Goal: Task Accomplishment & Management: Complete application form

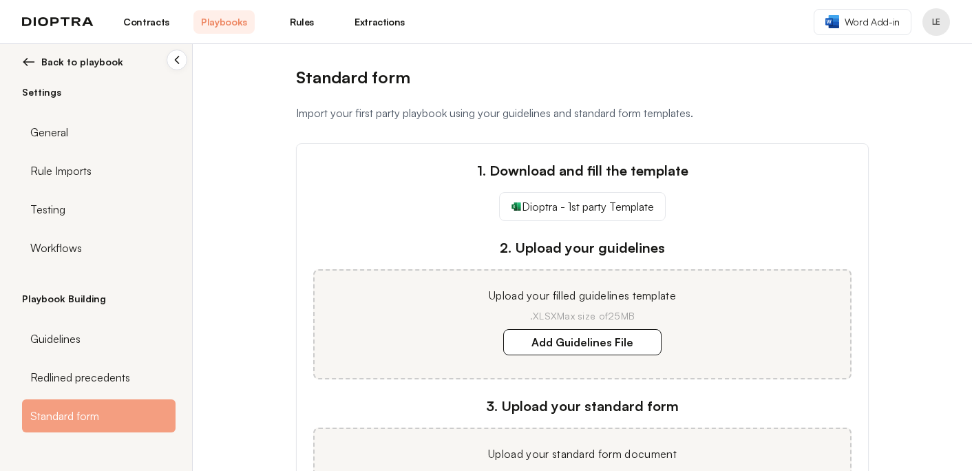
click at [100, 61] on span "Back to playbook" at bounding box center [82, 62] width 82 height 14
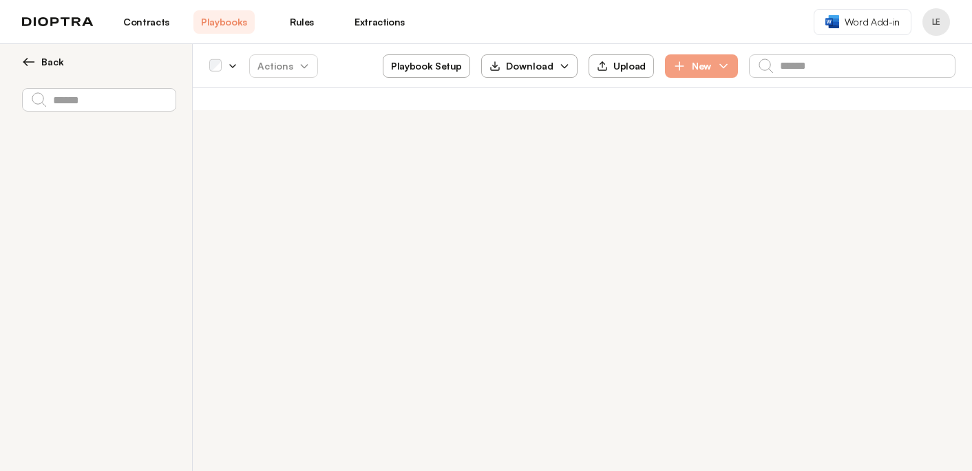
click at [47, 58] on span "Back" at bounding box center [52, 62] width 23 height 14
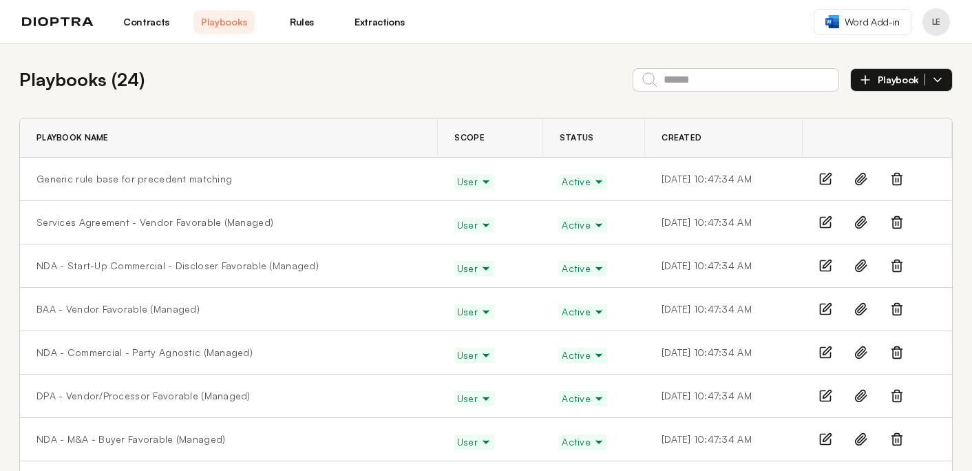
click at [899, 177] on icon at bounding box center [897, 179] width 14 height 14
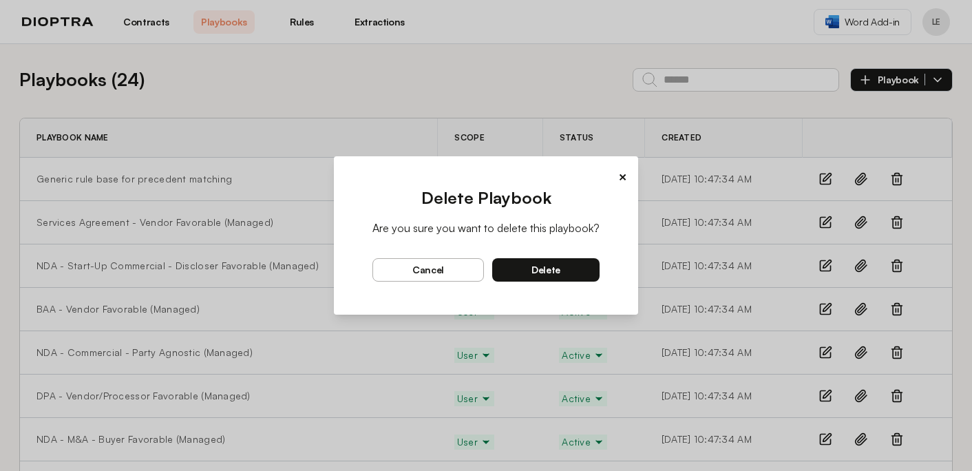
click at [547, 273] on span "delete" at bounding box center [546, 270] width 29 height 12
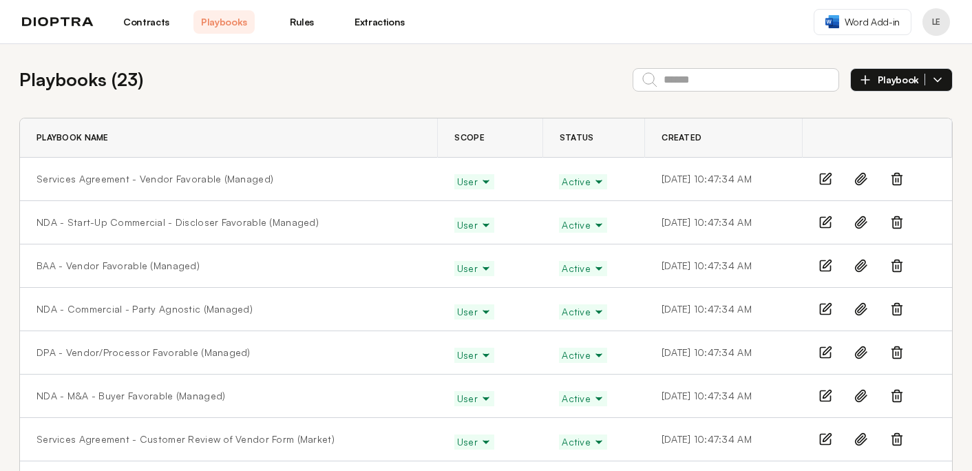
click at [909, 81] on span "Playbook" at bounding box center [902, 80] width 48 height 12
click at [879, 117] on li "Manually" at bounding box center [901, 112] width 101 height 28
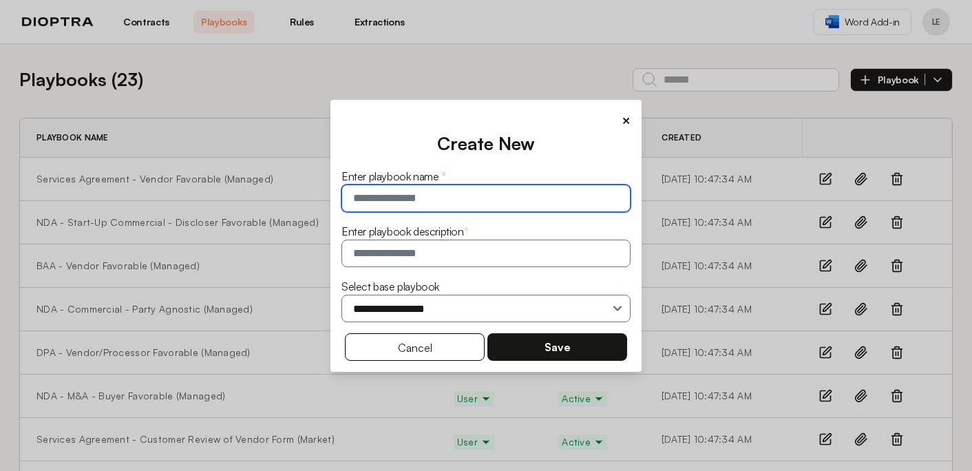
click at [478, 196] on input "text" at bounding box center [486, 199] width 289 height 28
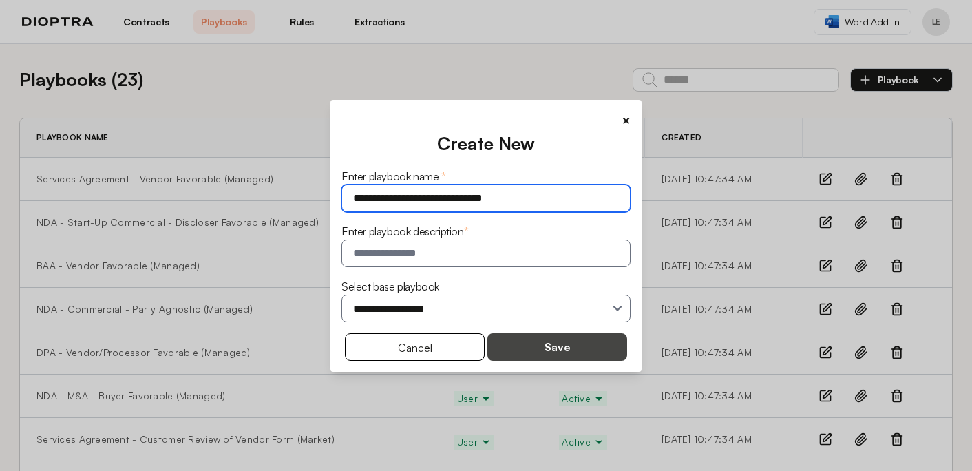
type input "**********"
click at [537, 348] on button "Save" at bounding box center [558, 347] width 140 height 28
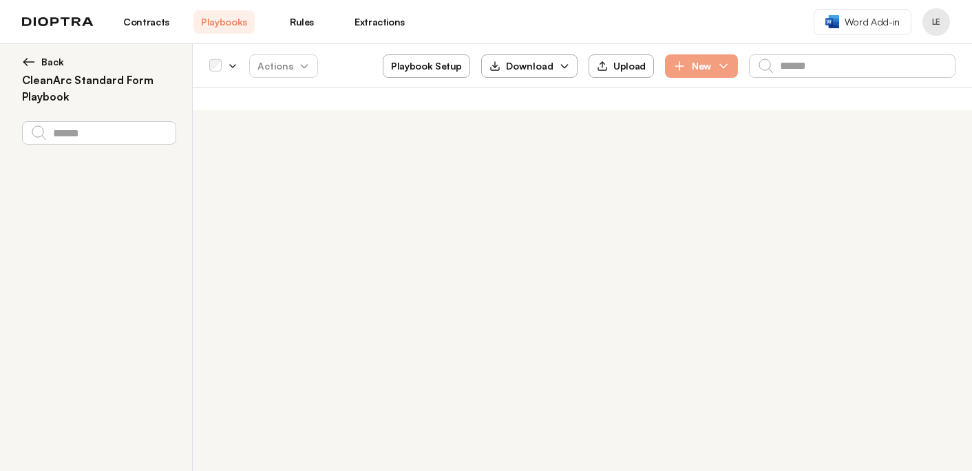
click at [441, 70] on button "Playbook Setup" at bounding box center [426, 65] width 87 height 23
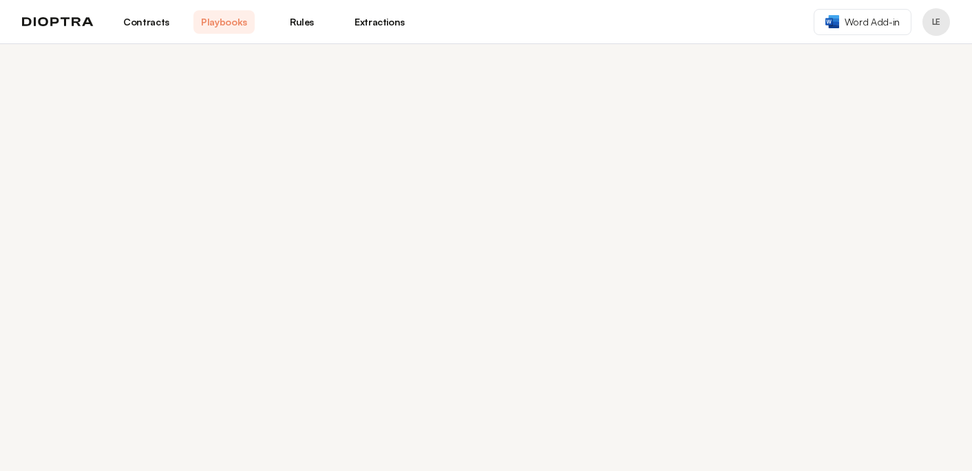
select select "******"
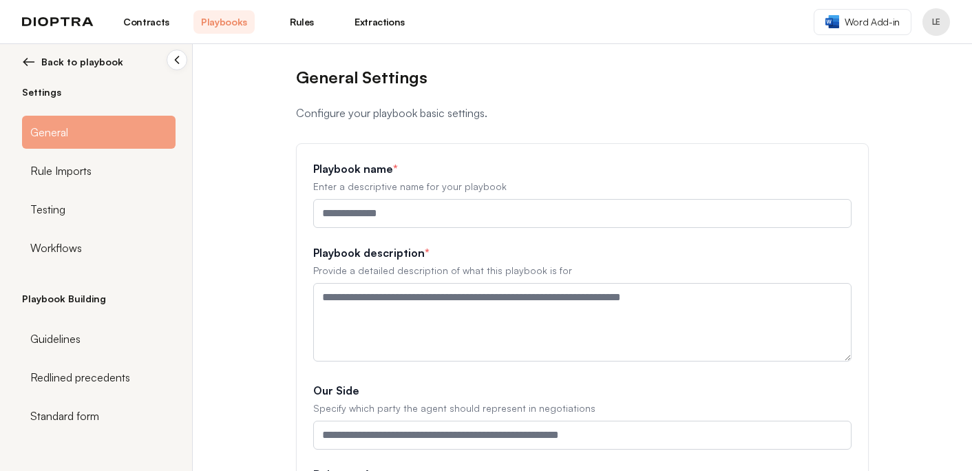
type input "**********"
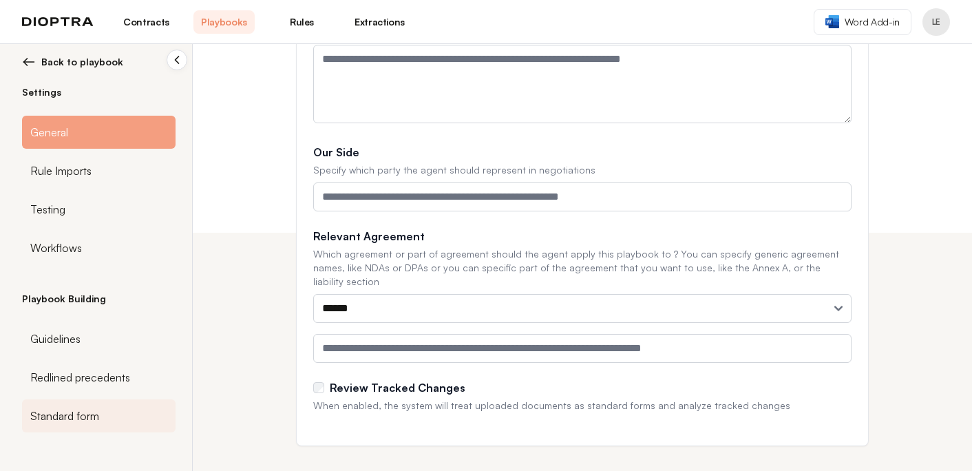
click at [111, 408] on div "Standard form" at bounding box center [99, 415] width 154 height 33
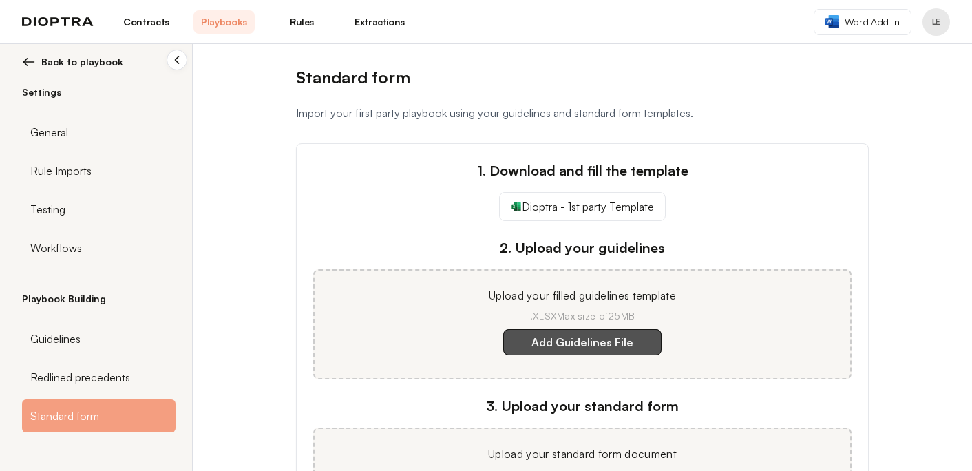
click at [539, 341] on label "Add Guidelines File" at bounding box center [582, 342] width 158 height 26
click at [0, 0] on template "Add Guidelines File" at bounding box center [0, 0] width 0 height 0
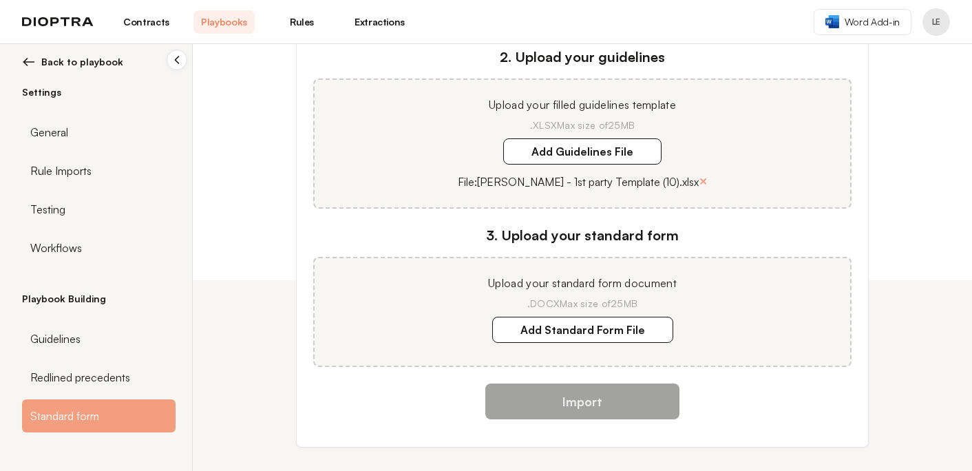
scroll to position [205, 0]
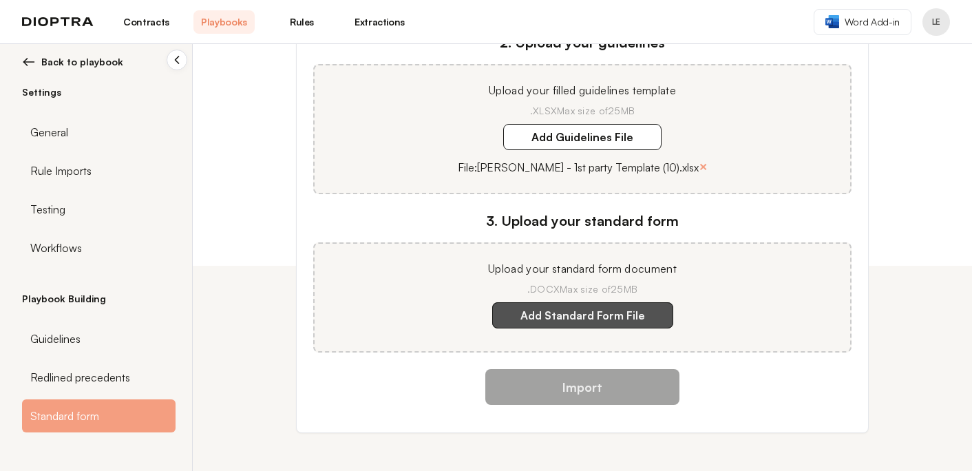
click at [614, 312] on label "Add Standard Form File" at bounding box center [582, 315] width 181 height 26
click at [0, 0] on document "Add Standard Form File" at bounding box center [0, 0] width 0 height 0
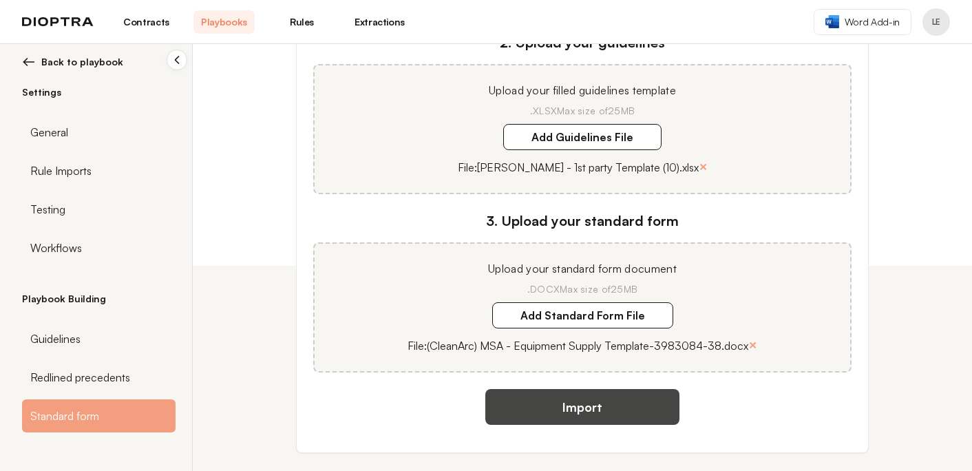
click at [630, 410] on button "Import" at bounding box center [583, 407] width 194 height 36
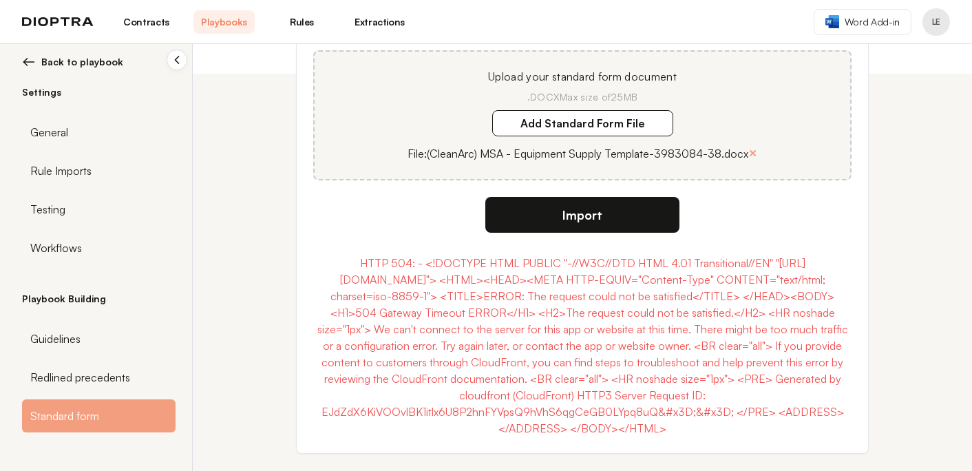
scroll to position [390, 0]
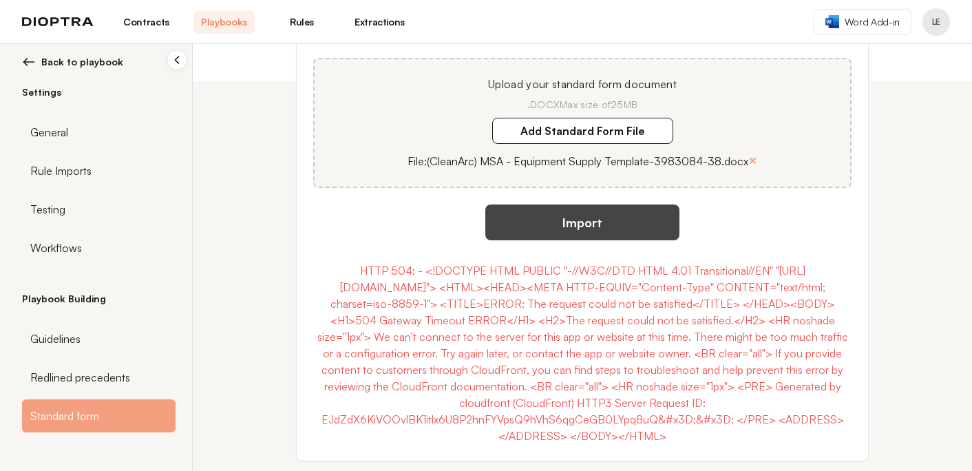
click at [604, 221] on button "Import" at bounding box center [583, 223] width 194 height 36
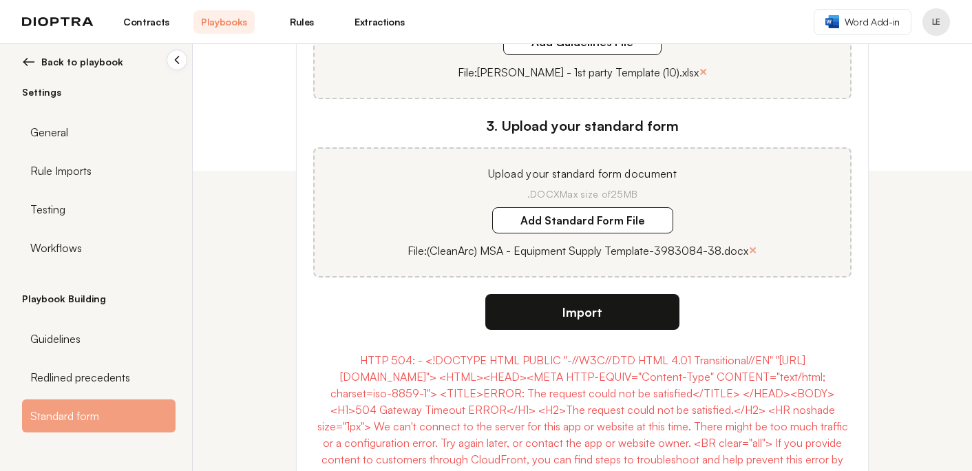
scroll to position [0, 0]
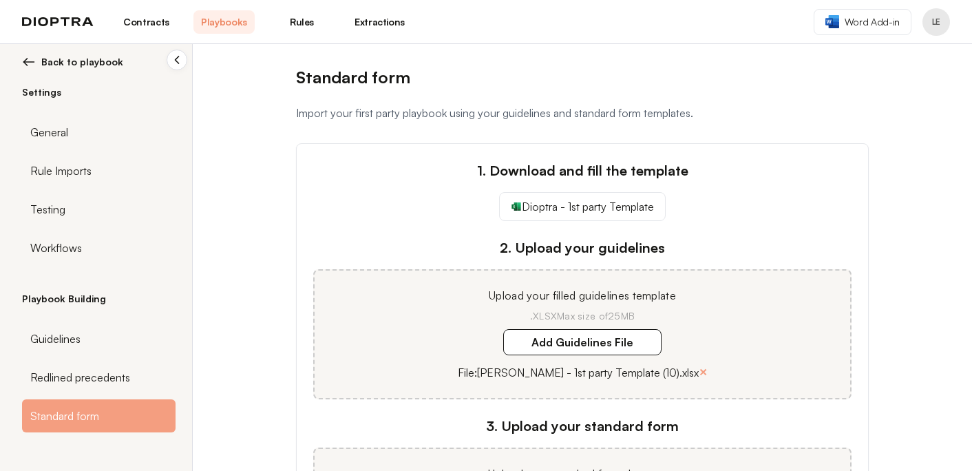
click at [92, 61] on span "Back to playbook" at bounding box center [82, 62] width 82 height 14
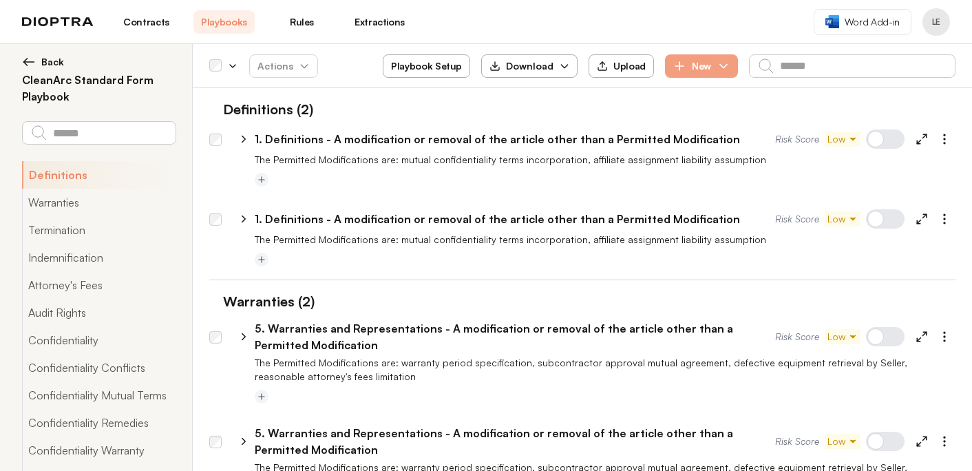
click at [56, 63] on span "Back" at bounding box center [52, 62] width 23 height 14
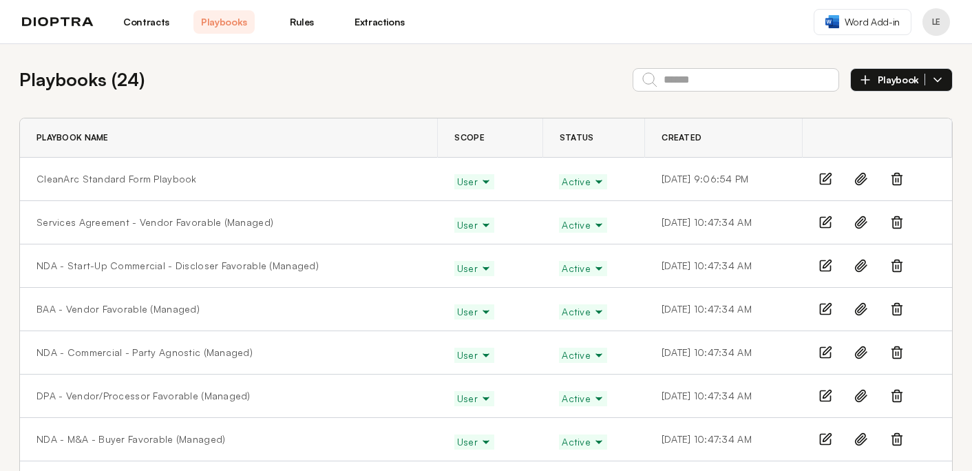
click at [899, 178] on line at bounding box center [899, 179] width 0 height 3
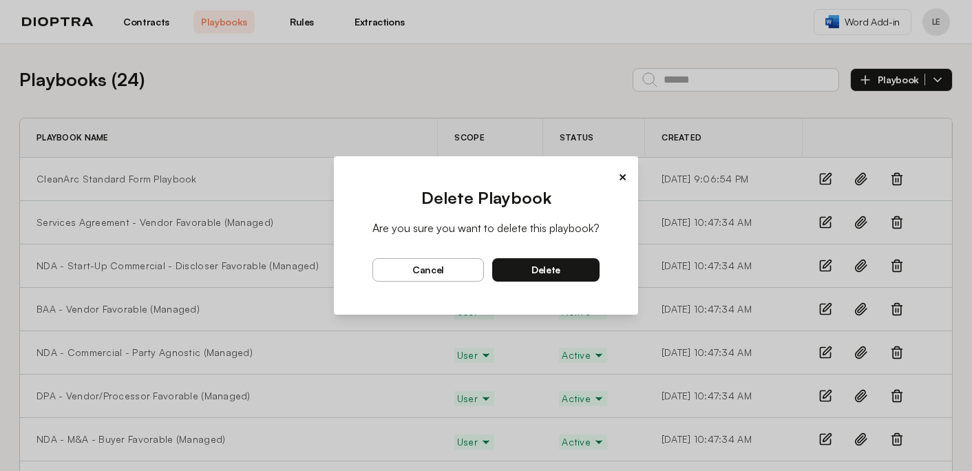
click at [585, 264] on button "delete" at bounding box center [545, 269] width 107 height 23
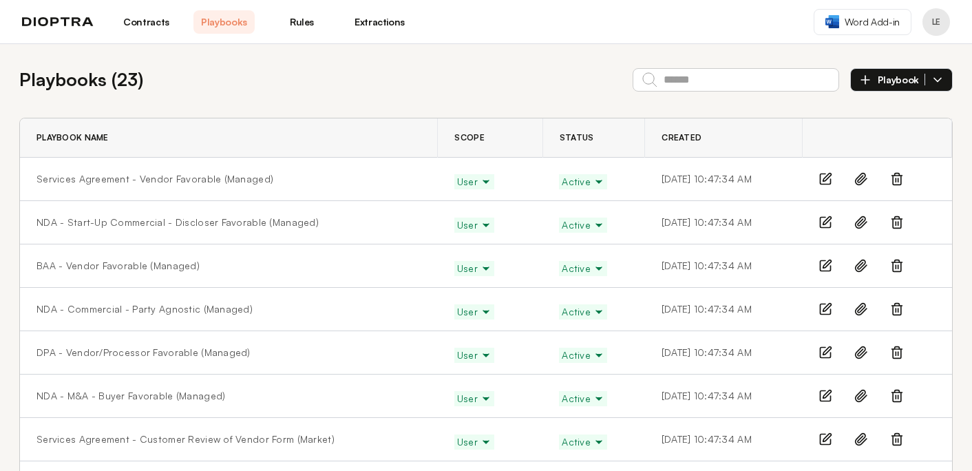
click at [312, 21] on link "Rules" at bounding box center [301, 21] width 61 height 23
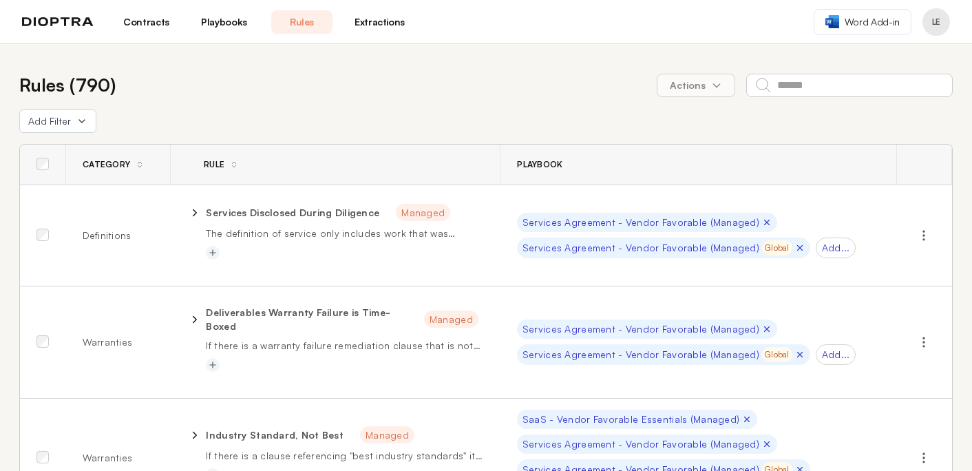
click at [241, 19] on link "Playbooks" at bounding box center [224, 21] width 61 height 23
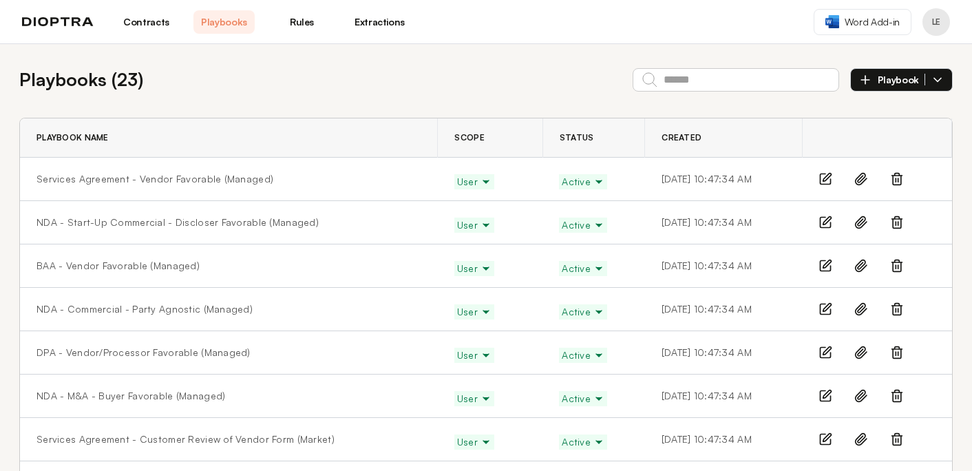
click at [884, 84] on span "Playbook" at bounding box center [902, 80] width 48 height 12
click at [877, 111] on li "Manually" at bounding box center [901, 112] width 101 height 28
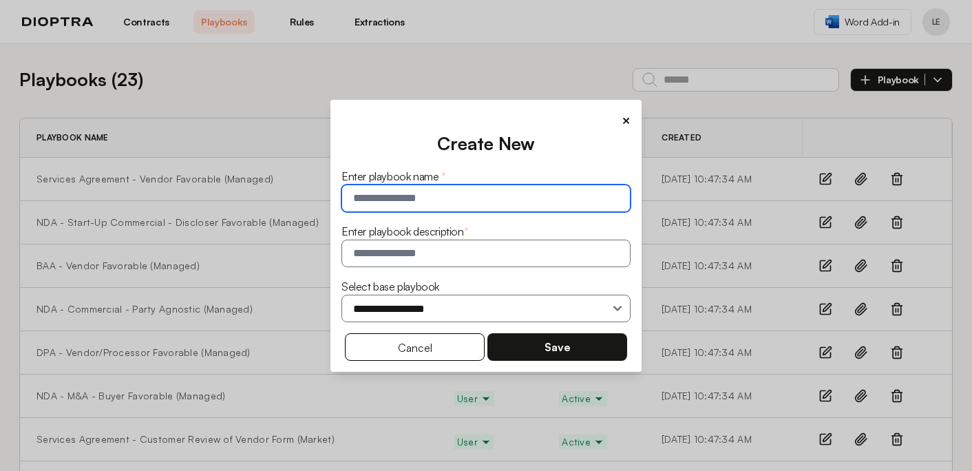
click at [454, 198] on input "text" at bounding box center [486, 199] width 289 height 28
click at [393, 203] on input "**********" at bounding box center [486, 199] width 289 height 28
type input "**********"
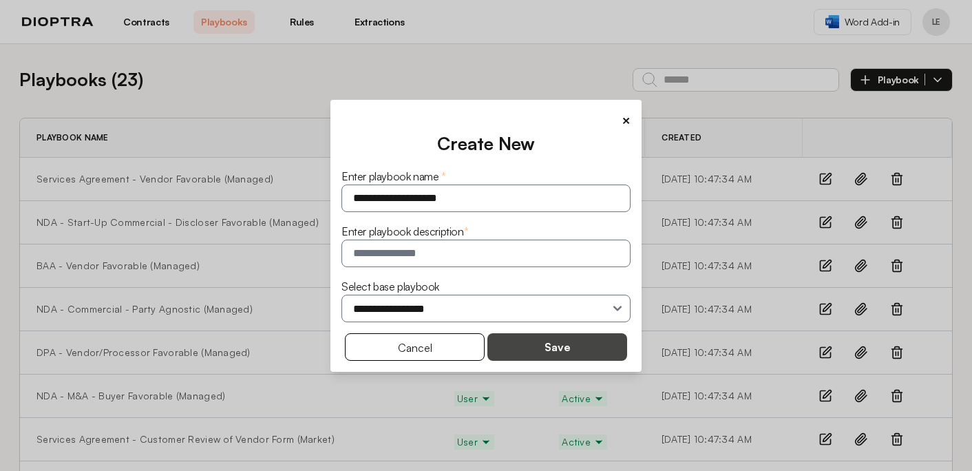
click at [506, 336] on button "Save" at bounding box center [558, 347] width 140 height 28
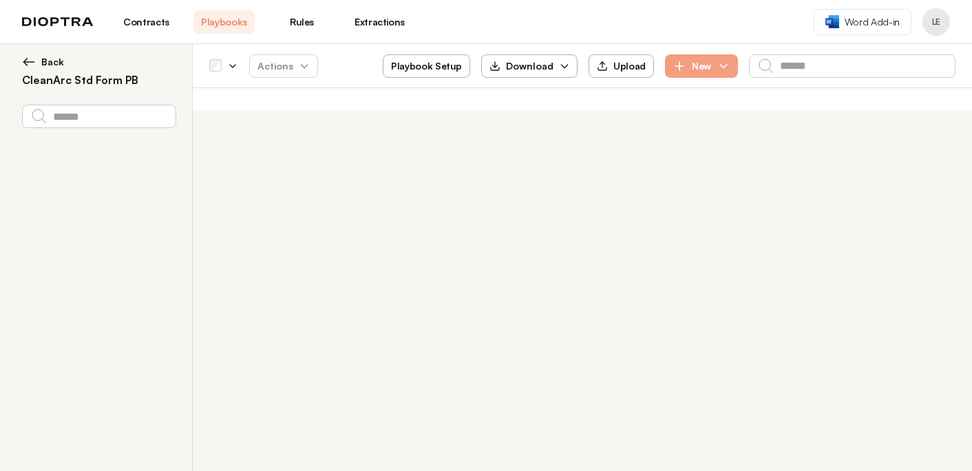
click at [424, 72] on button "Playbook Setup" at bounding box center [426, 65] width 87 height 23
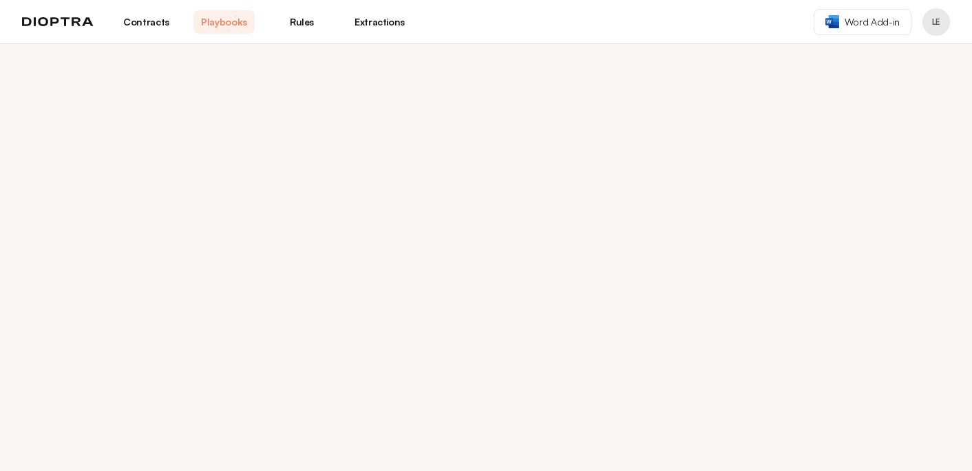
select select "******"
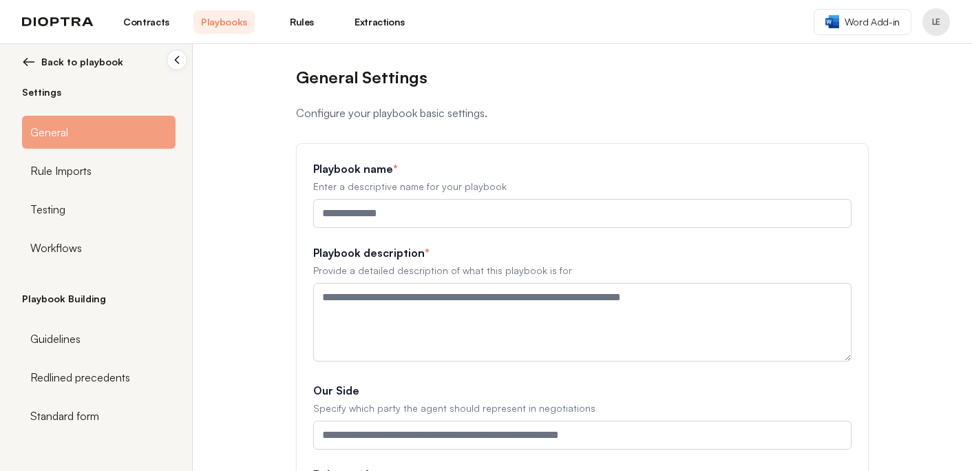
type input "**********"
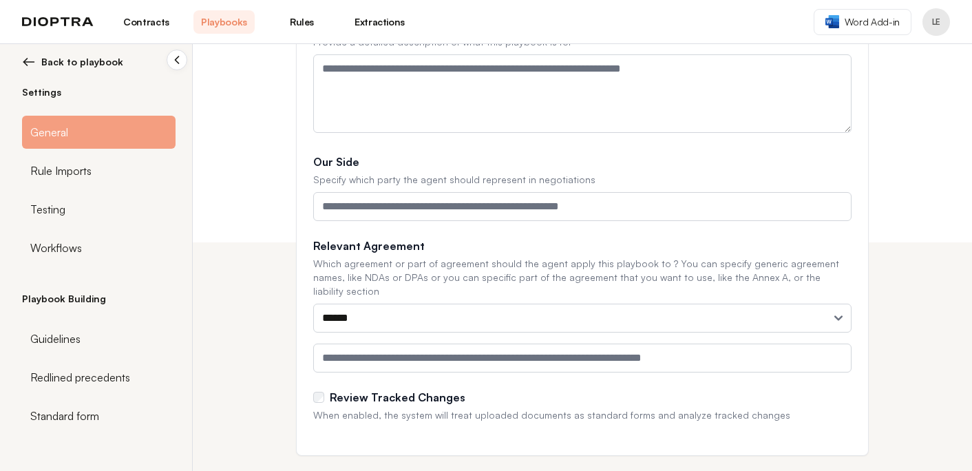
scroll to position [231, 0]
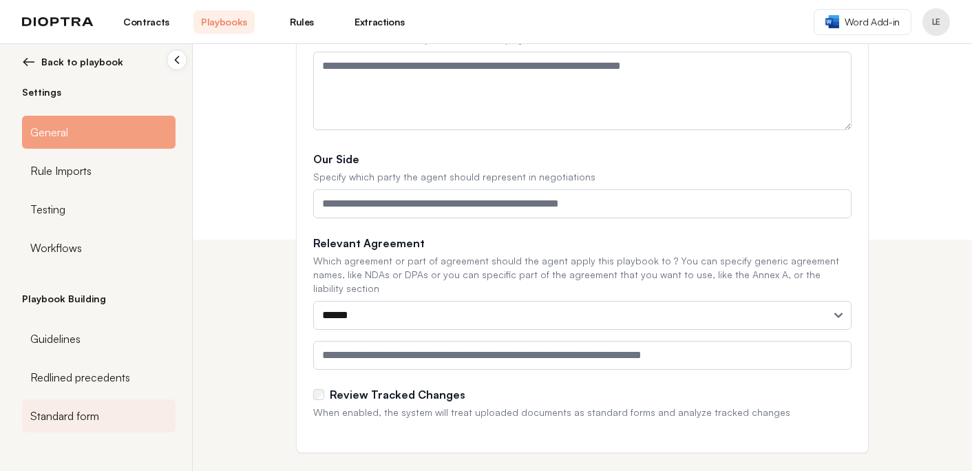
click at [85, 399] on div "Standard form" at bounding box center [99, 415] width 154 height 33
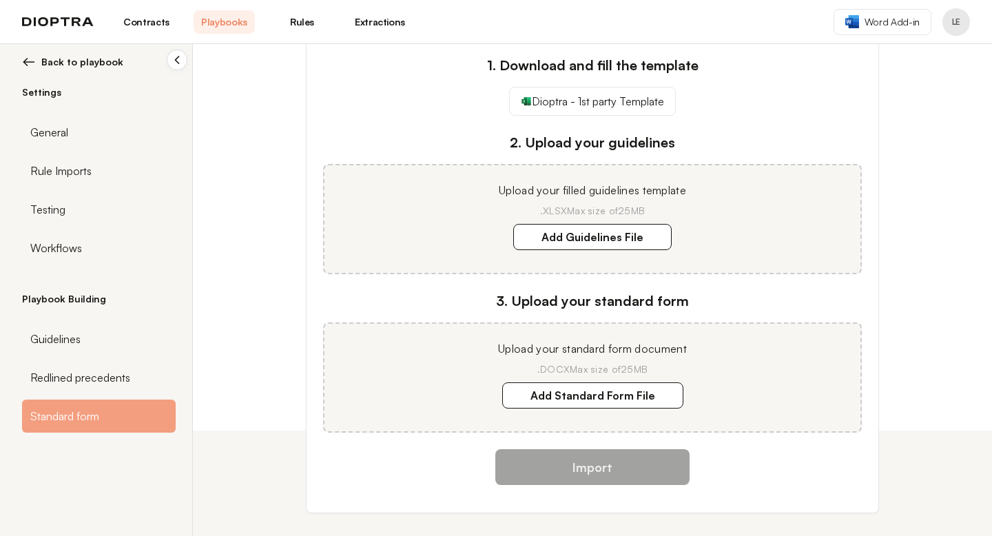
scroll to position [95, 0]
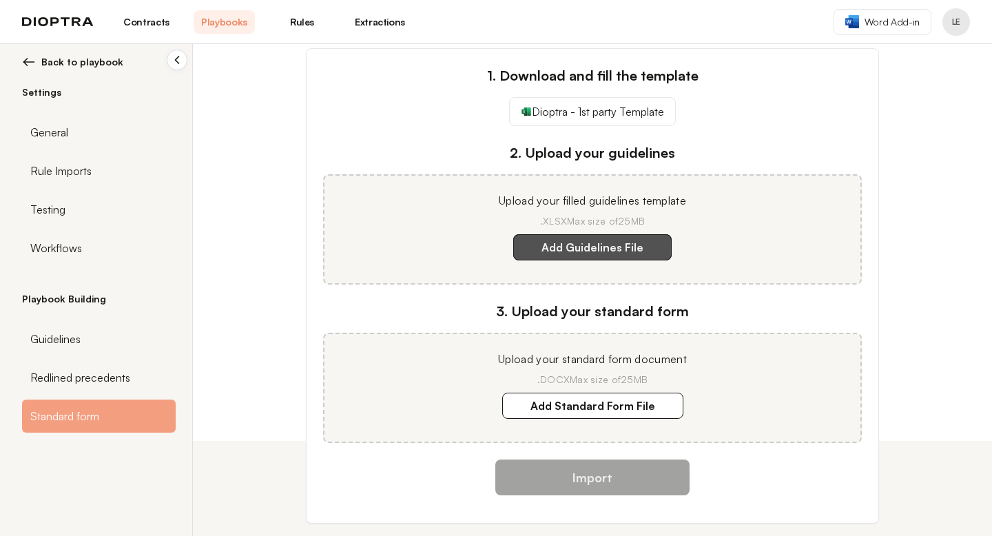
click at [629, 240] on label "Add Guidelines File" at bounding box center [592, 247] width 158 height 26
click at [0, 0] on template "Add Guidelines File" at bounding box center [0, 0] width 0 height 0
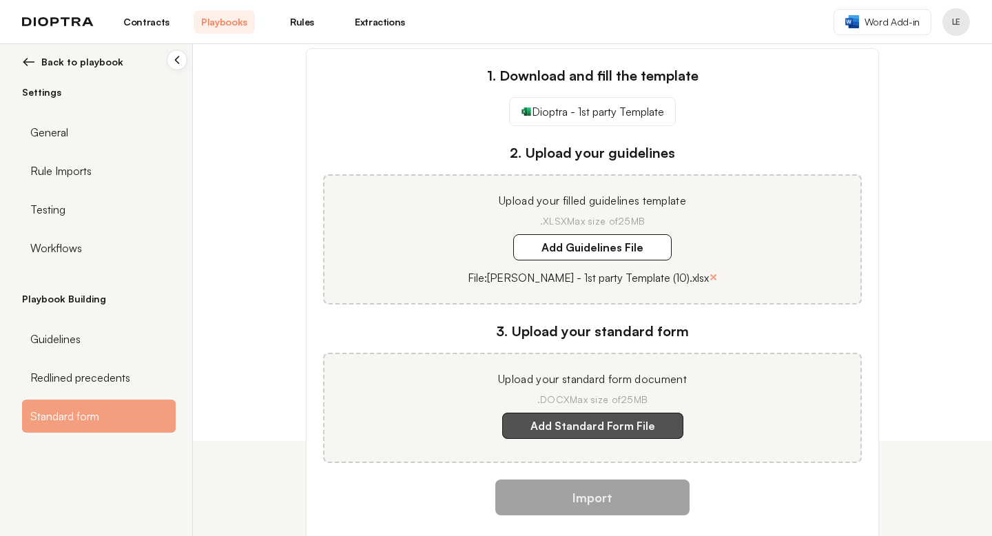
click at [560, 427] on label "Add Standard Form File" at bounding box center [592, 426] width 181 height 26
click at [0, 0] on document "Add Standard Form File" at bounding box center [0, 0] width 0 height 0
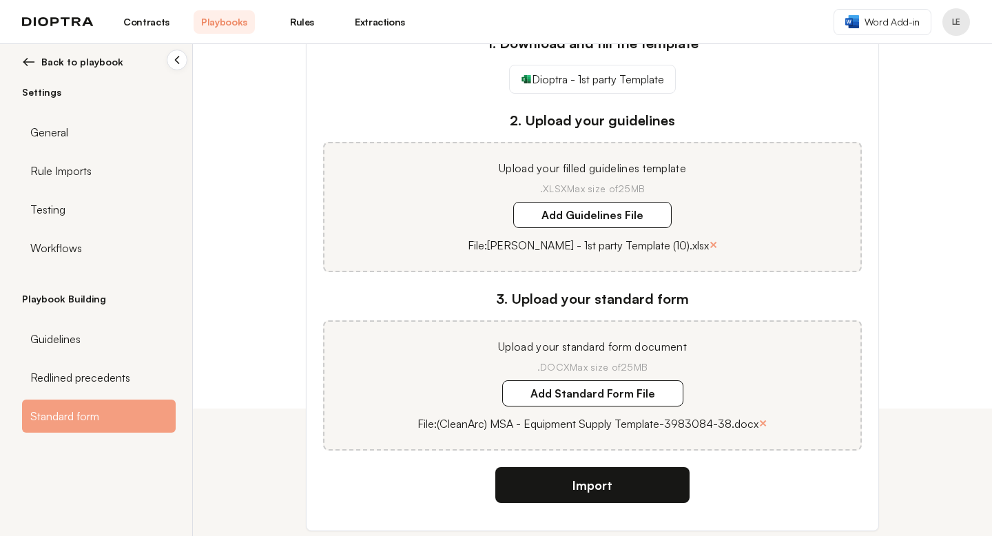
scroll to position [160, 0]
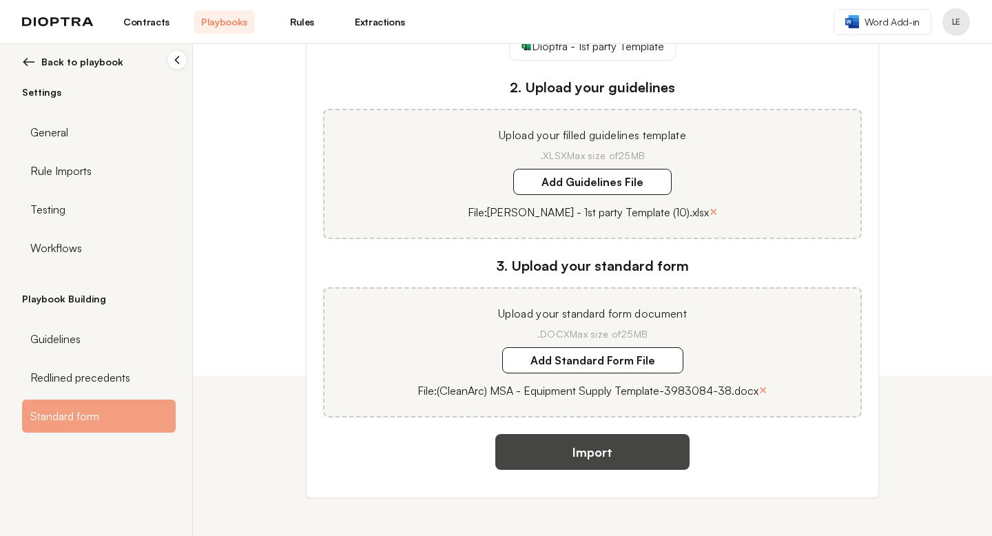
click at [629, 448] on button "Import" at bounding box center [592, 452] width 194 height 36
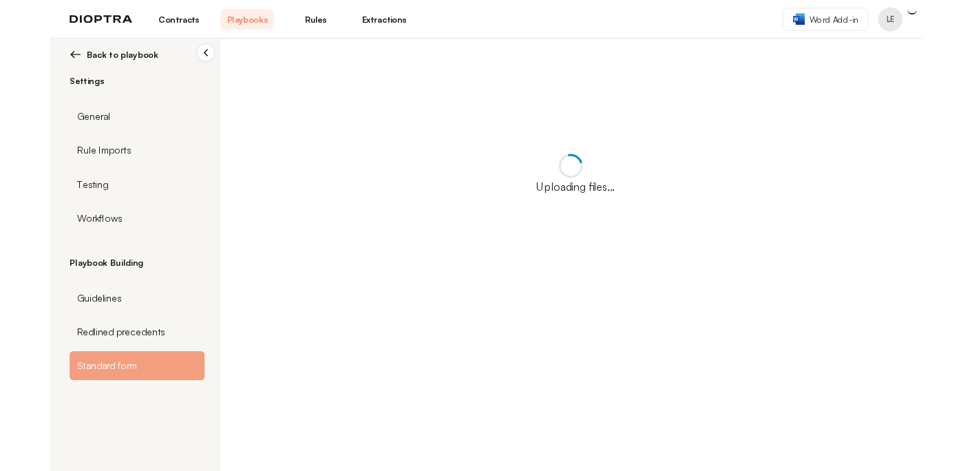
scroll to position [0, 0]
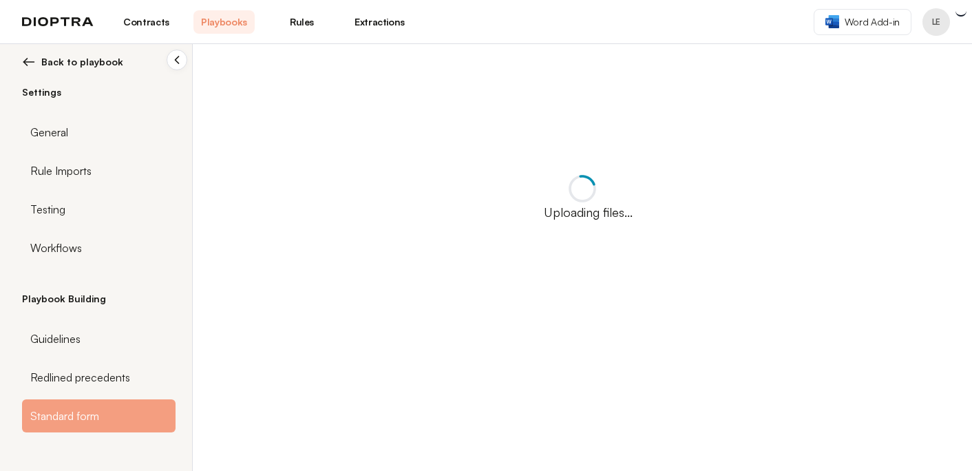
click at [94, 59] on span "Back to playbook" at bounding box center [82, 62] width 82 height 14
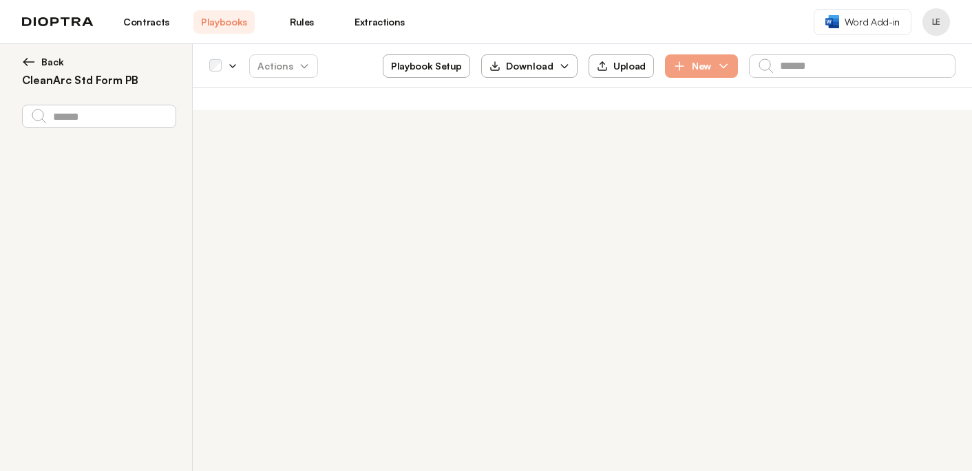
click at [97, 79] on h2 "CleanArc Std Form PB" at bounding box center [99, 80] width 154 height 17
click at [118, 58] on button "Back" at bounding box center [99, 62] width 154 height 14
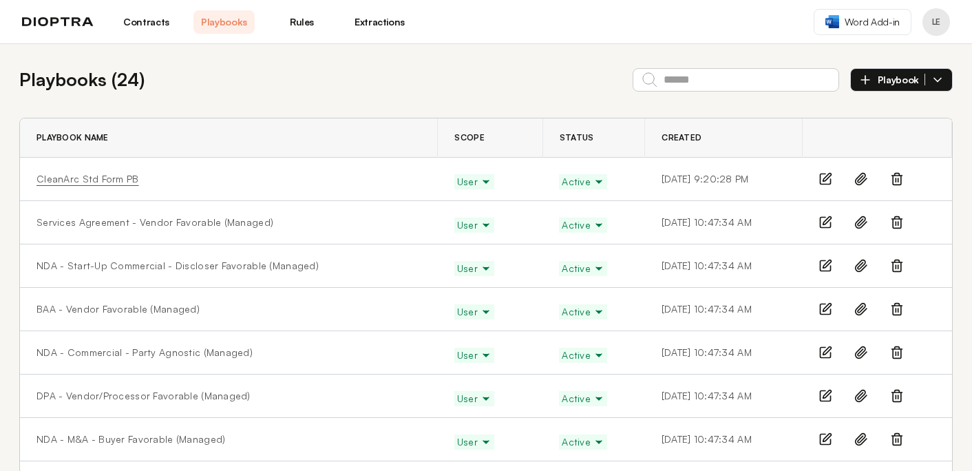
click at [110, 178] on link "CleanArc Std Form PB" at bounding box center [87, 179] width 103 height 14
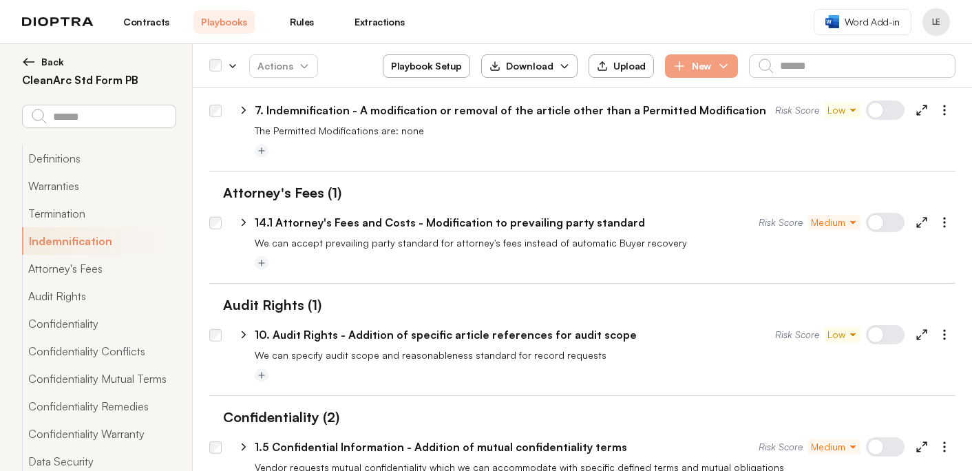
scroll to position [460, 0]
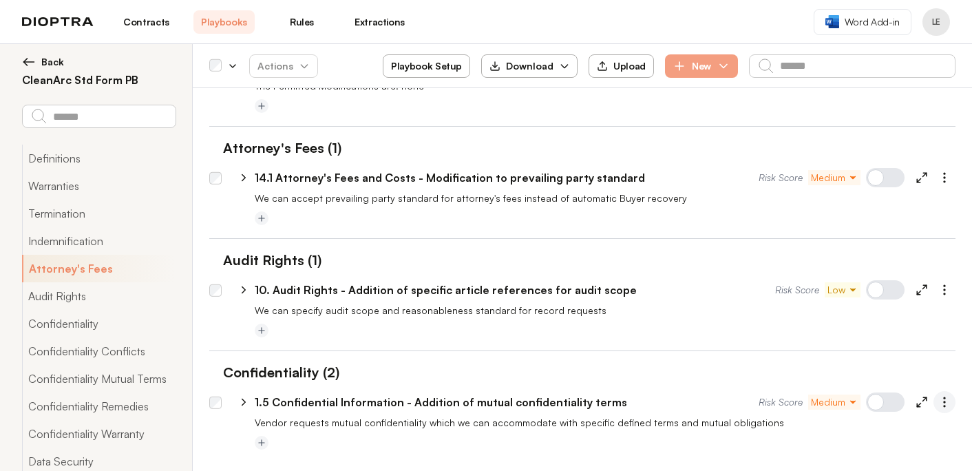
click at [950, 404] on icon "button" at bounding box center [945, 402] width 14 height 14
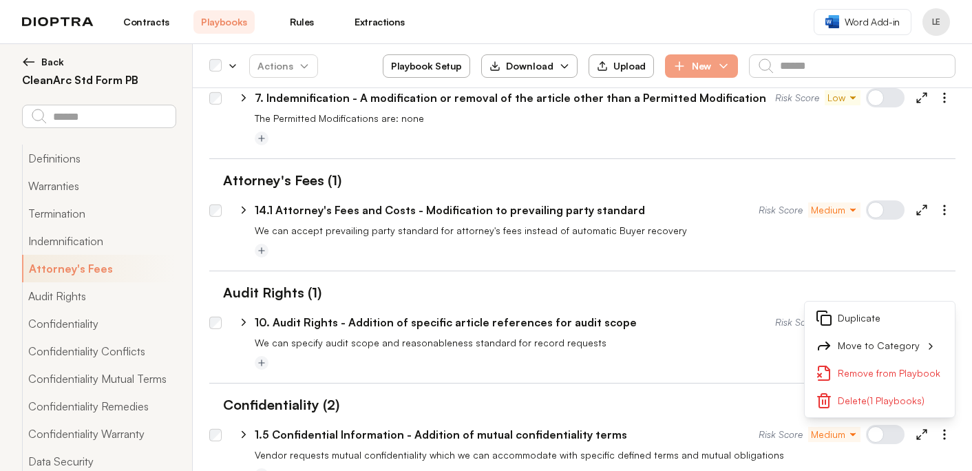
scroll to position [428, 0]
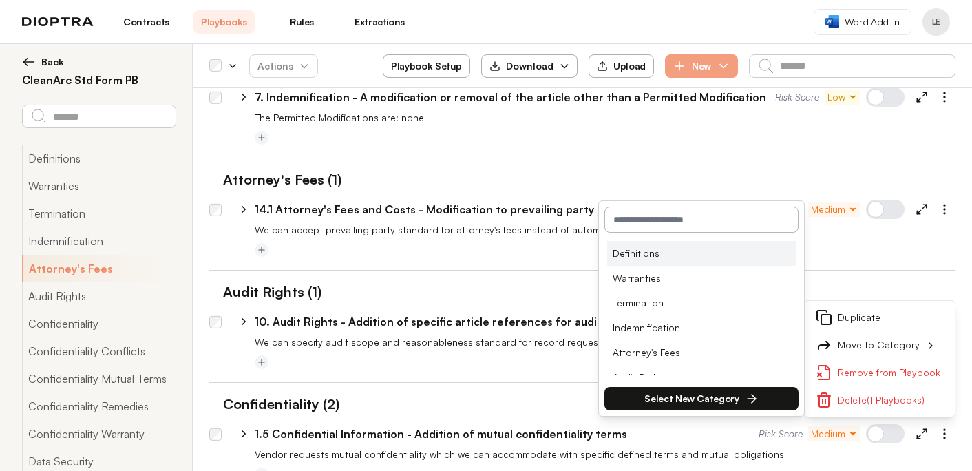
click at [692, 258] on li "Definitions" at bounding box center [701, 253] width 189 height 25
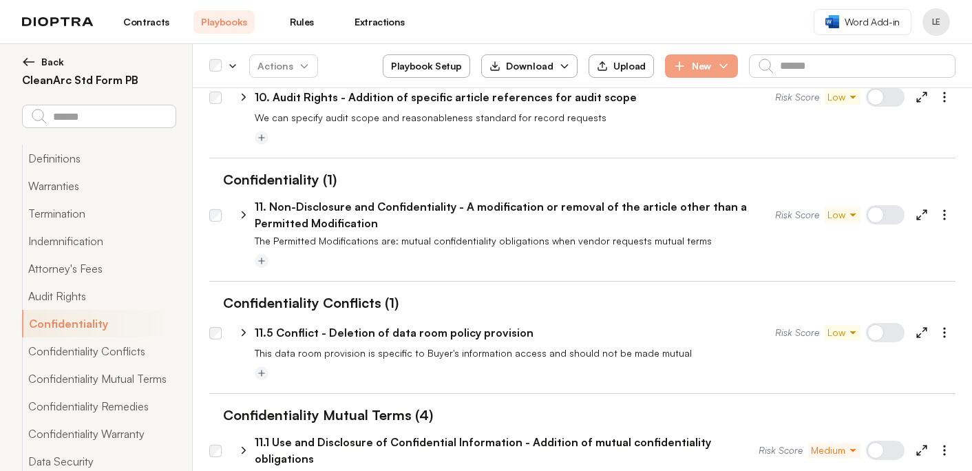
scroll to position [735, 0]
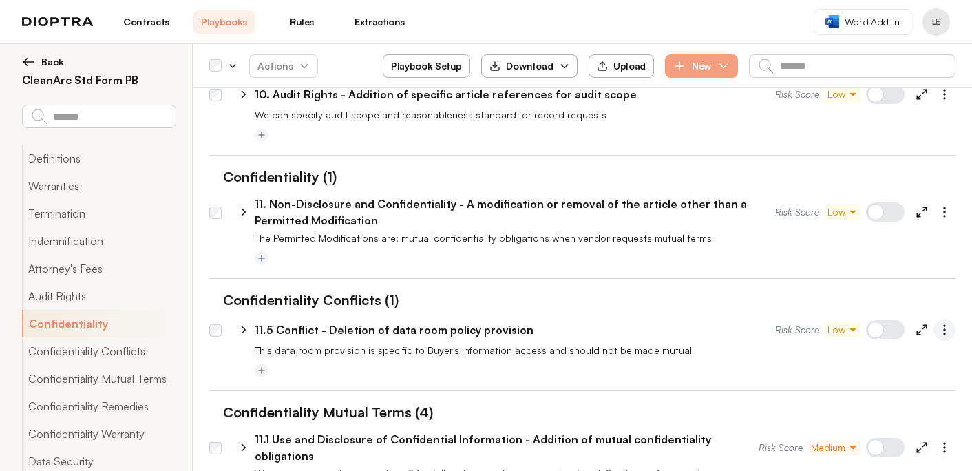
click at [941, 331] on icon "button" at bounding box center [945, 330] width 14 height 14
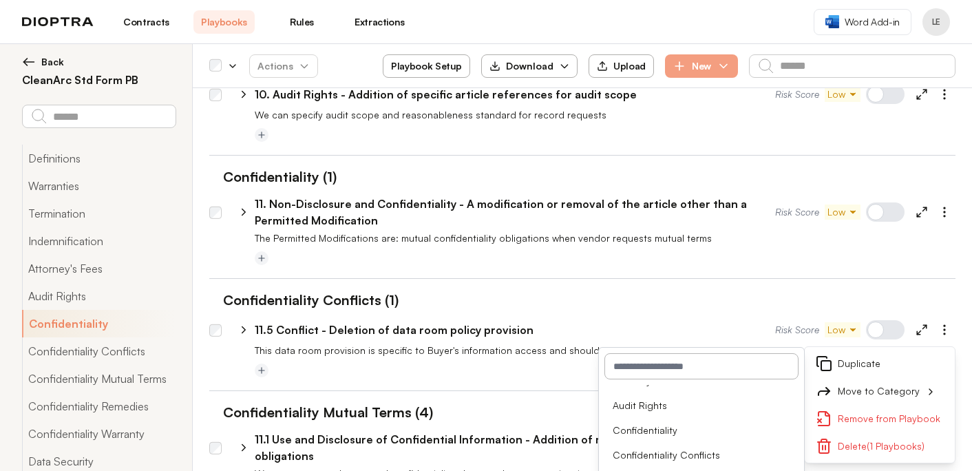
scroll to position [125, 0]
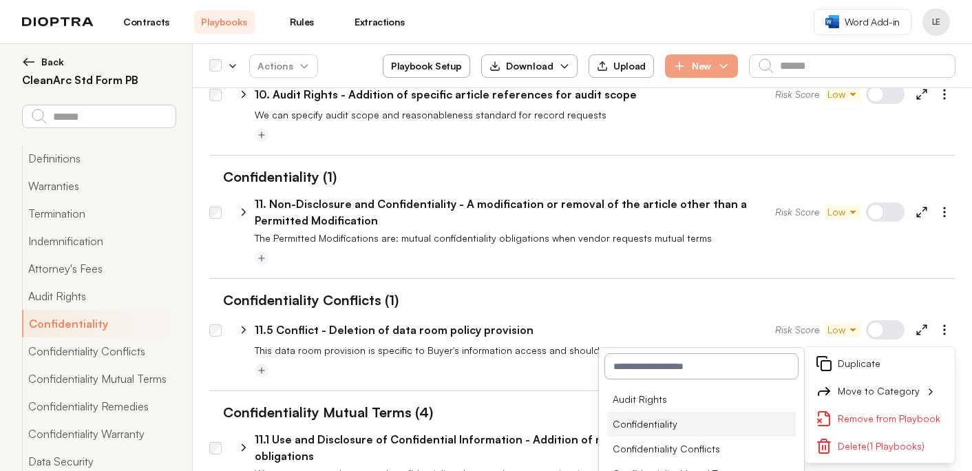
click at [727, 423] on li "Confidentiality" at bounding box center [701, 424] width 189 height 25
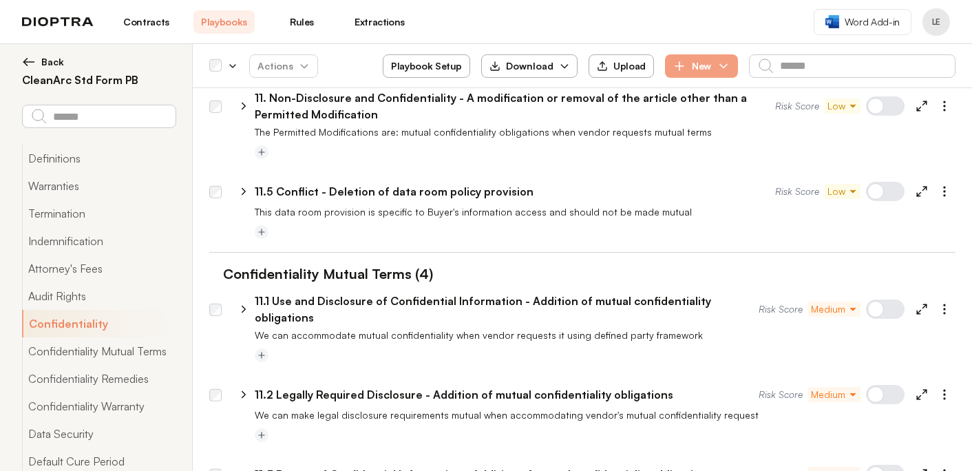
scroll to position [862, 0]
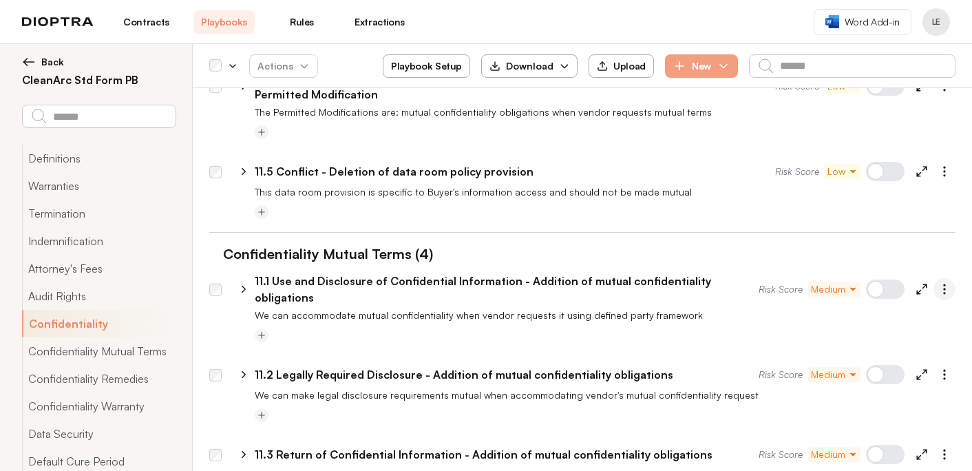
click at [943, 284] on icon "button" at bounding box center [945, 289] width 14 height 14
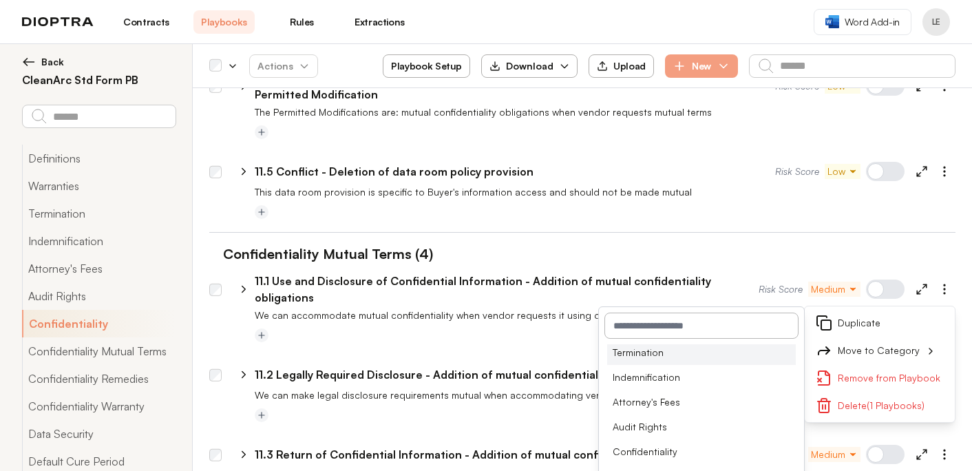
scroll to position [75, 0]
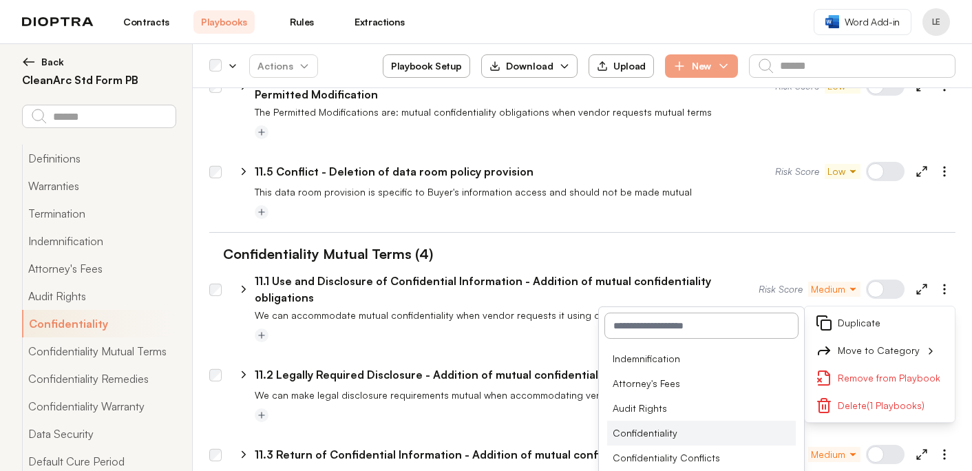
click at [731, 424] on li "Confidentiality" at bounding box center [701, 433] width 189 height 25
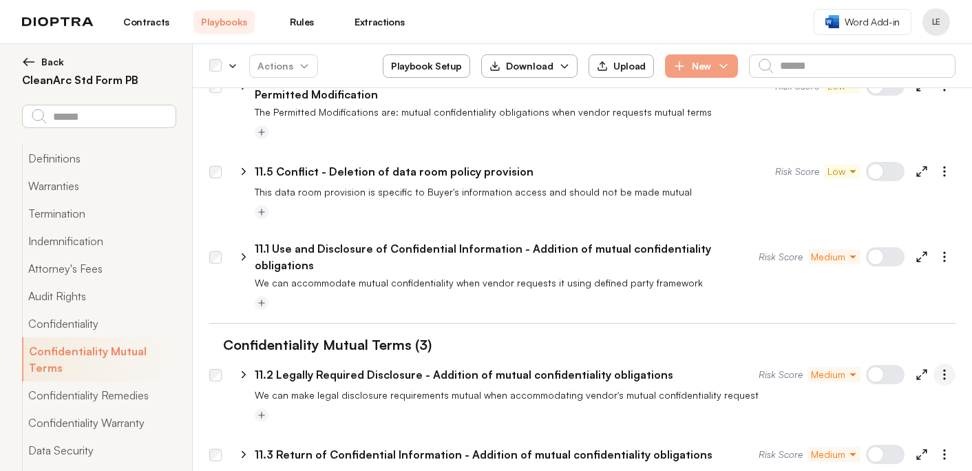
click at [947, 370] on icon "button" at bounding box center [945, 375] width 14 height 14
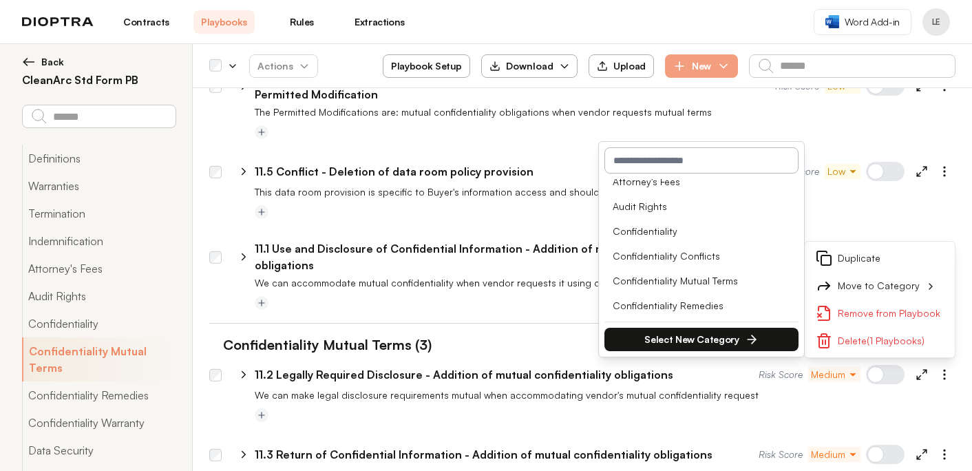
scroll to position [121, 0]
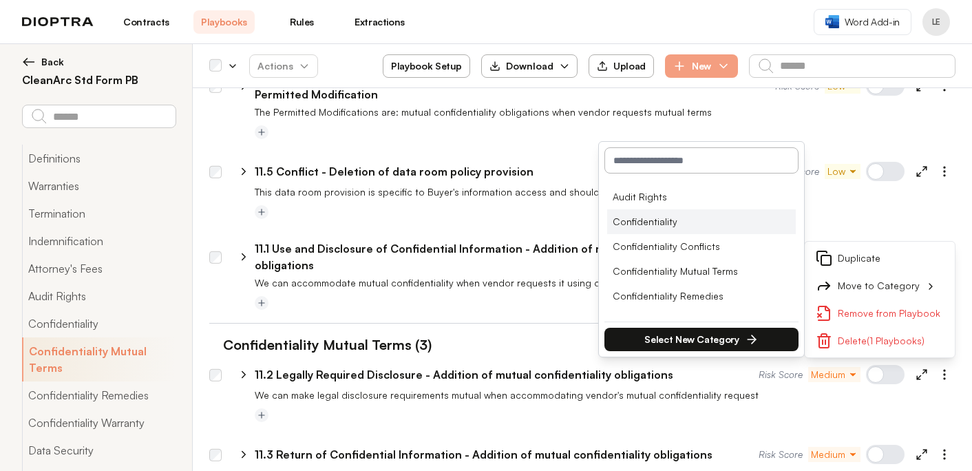
click at [722, 217] on li "Confidentiality" at bounding box center [701, 221] width 189 height 25
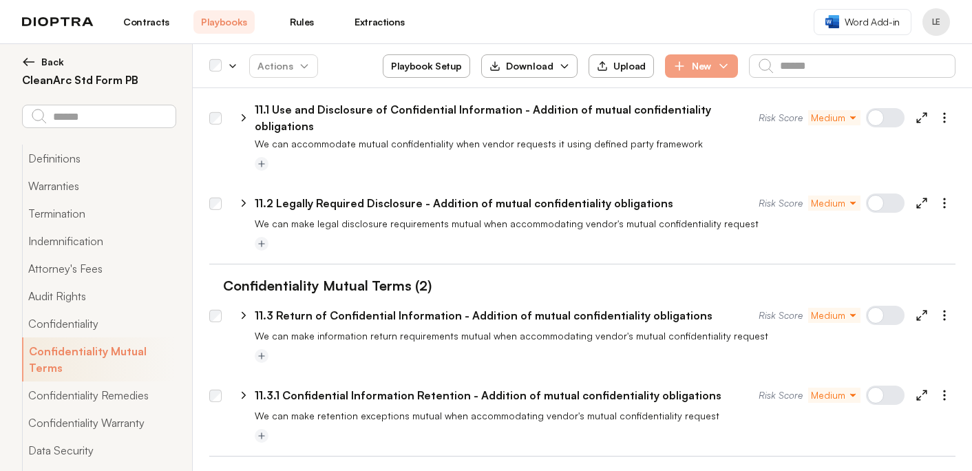
scroll to position [1004, 0]
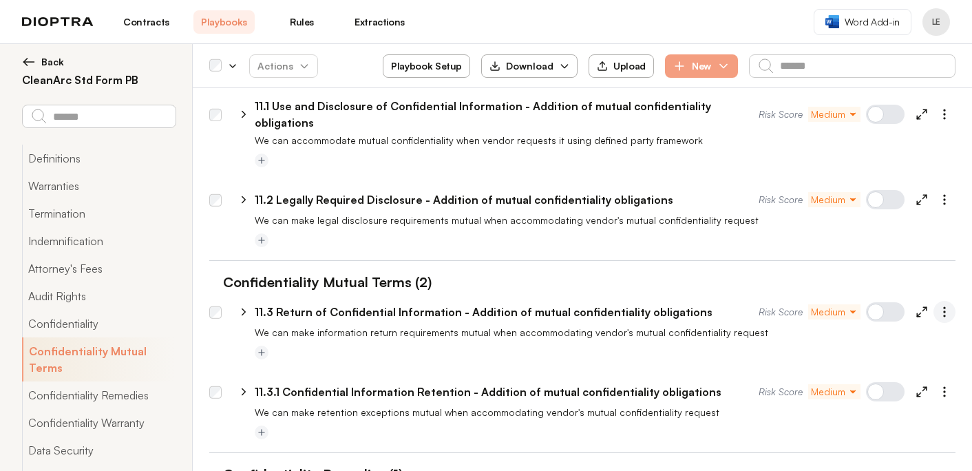
click at [937, 304] on button "button" at bounding box center [945, 312] width 22 height 22
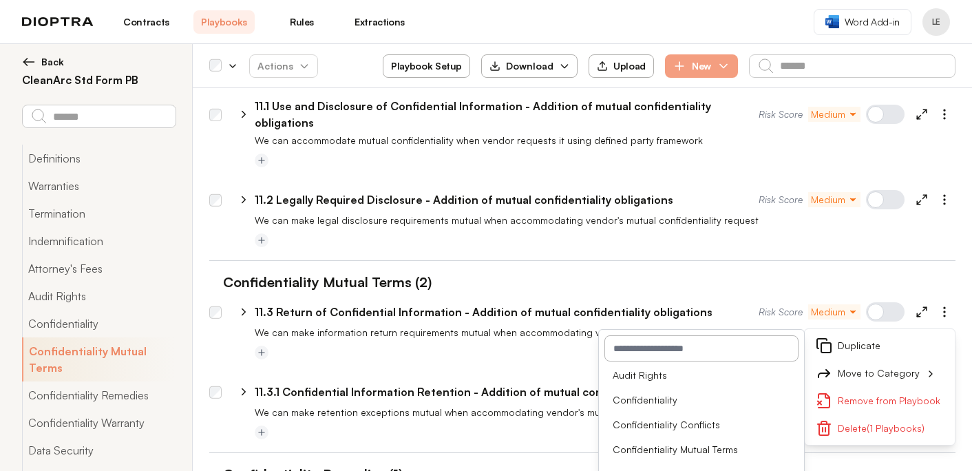
scroll to position [138, 0]
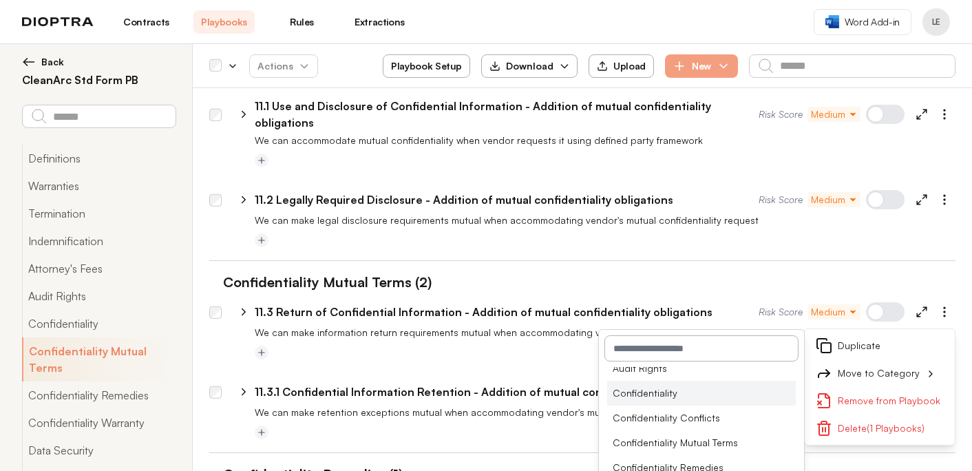
click at [709, 384] on li "Confidentiality" at bounding box center [701, 393] width 189 height 25
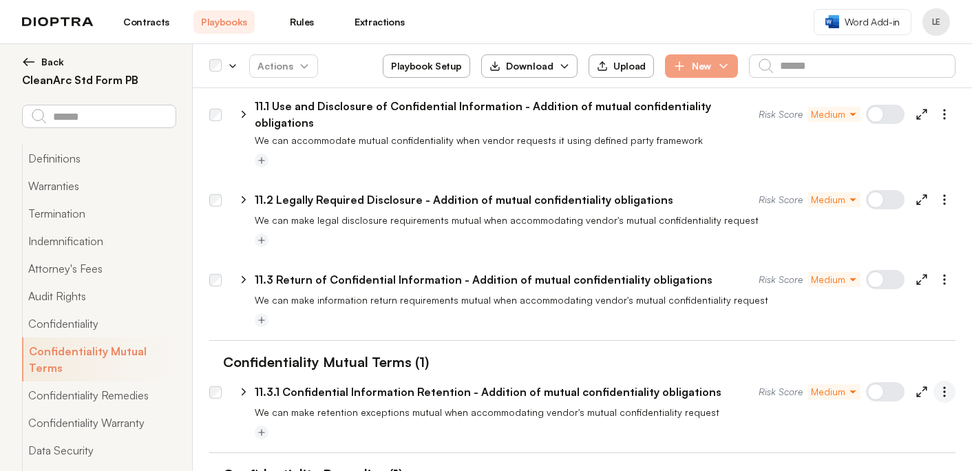
click at [939, 385] on icon "button" at bounding box center [945, 392] width 14 height 14
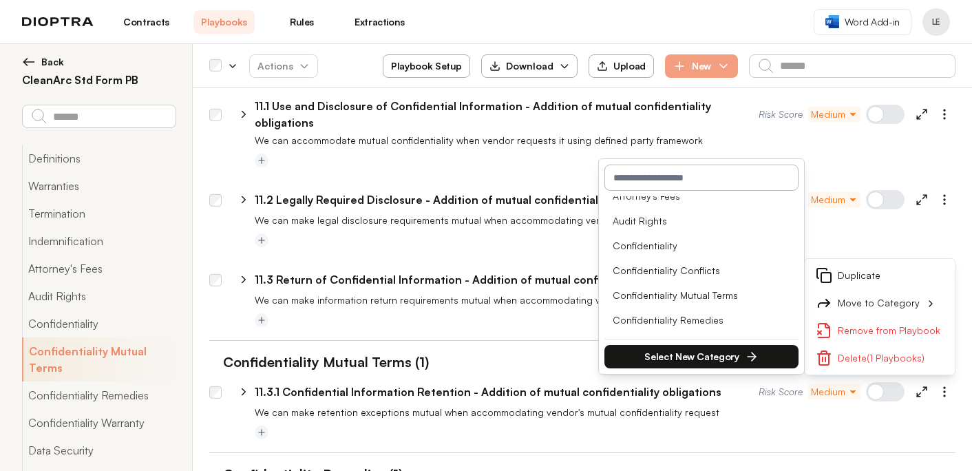
scroll to position [118, 0]
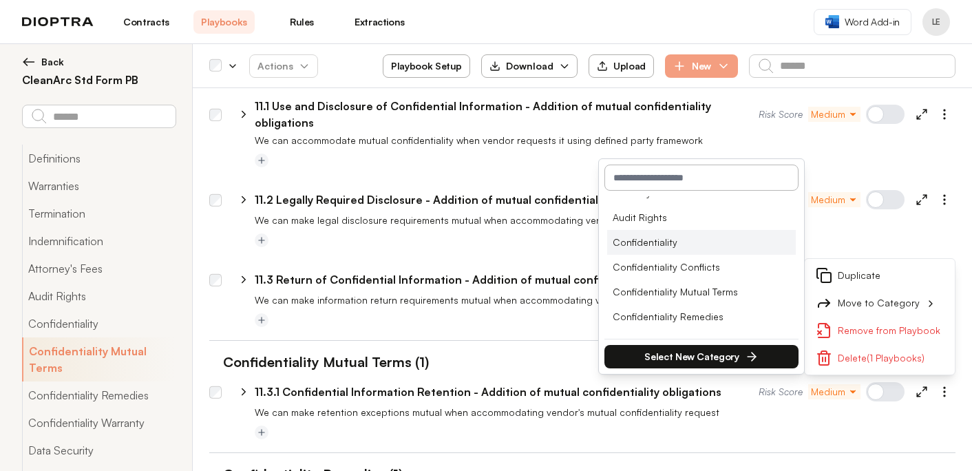
click at [711, 242] on li "Confidentiality" at bounding box center [701, 242] width 189 height 25
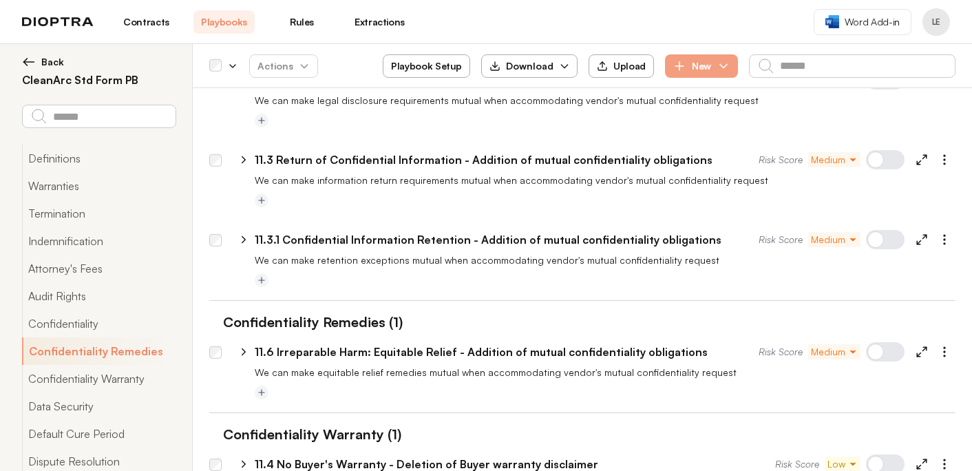
scroll to position [1203, 0]
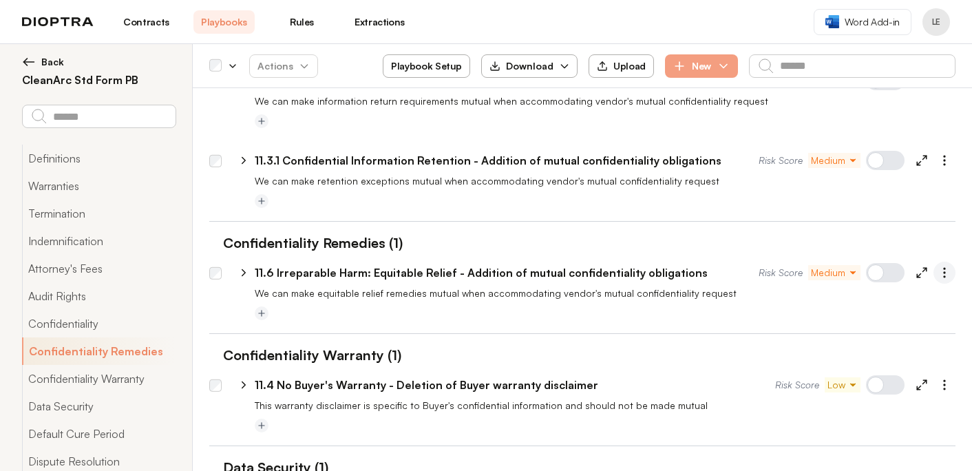
click at [942, 266] on icon "button" at bounding box center [945, 273] width 14 height 14
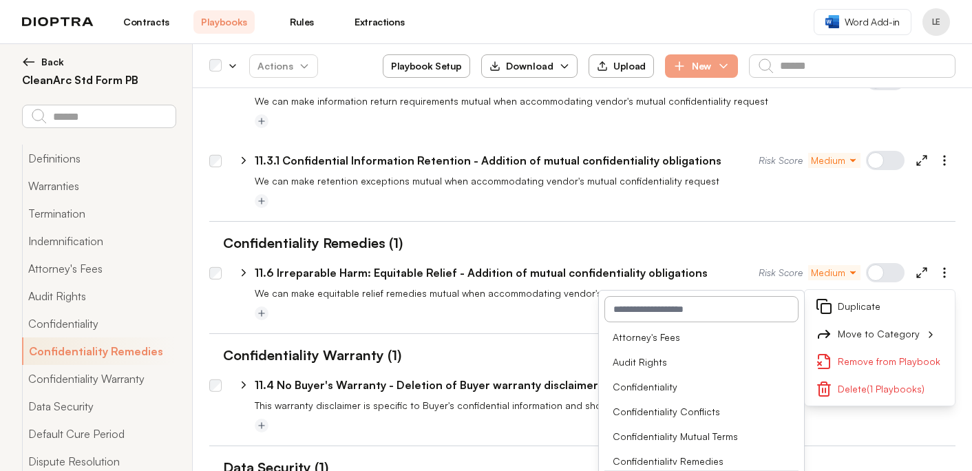
scroll to position [106, 0]
click at [733, 379] on li "Confidentiality" at bounding box center [701, 385] width 189 height 25
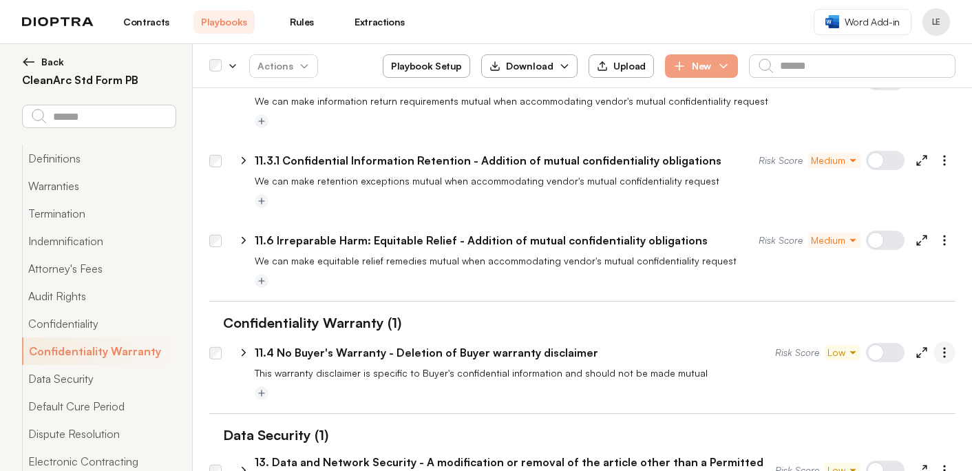
click at [942, 346] on icon "button" at bounding box center [945, 353] width 14 height 14
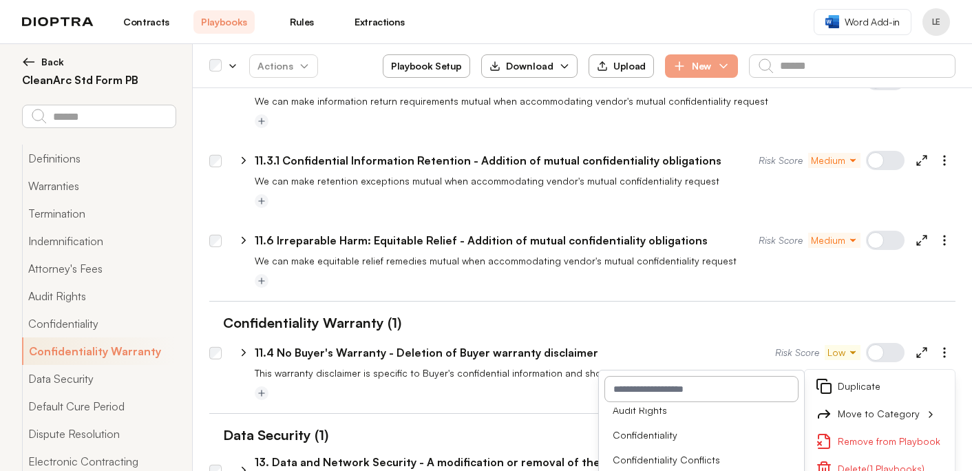
scroll to position [149, 0]
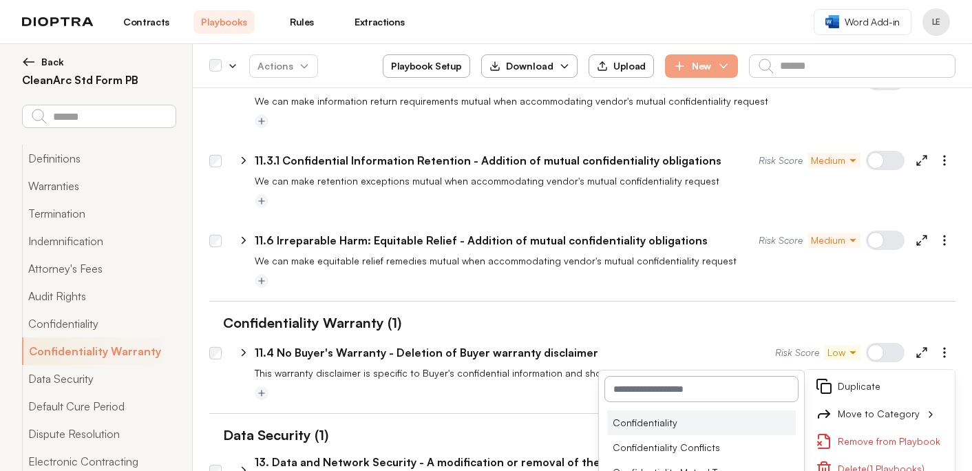
click at [726, 420] on li "Confidentiality" at bounding box center [701, 422] width 189 height 25
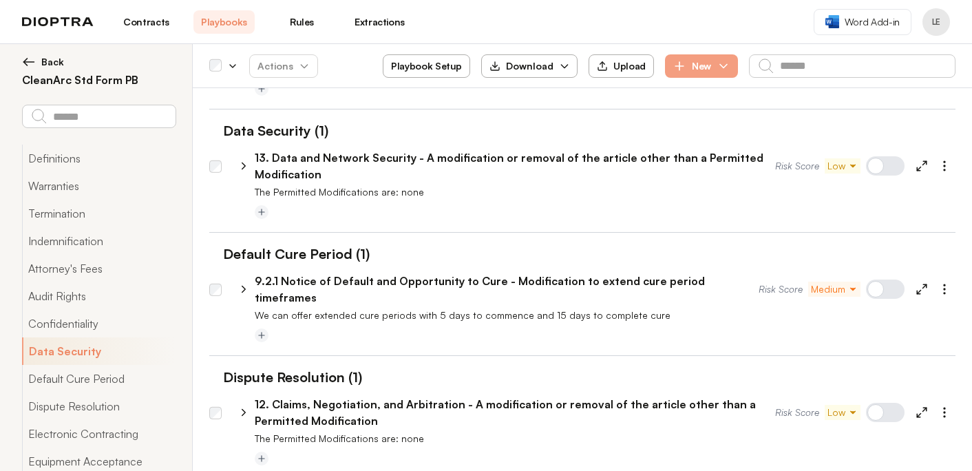
scroll to position [1488, 0]
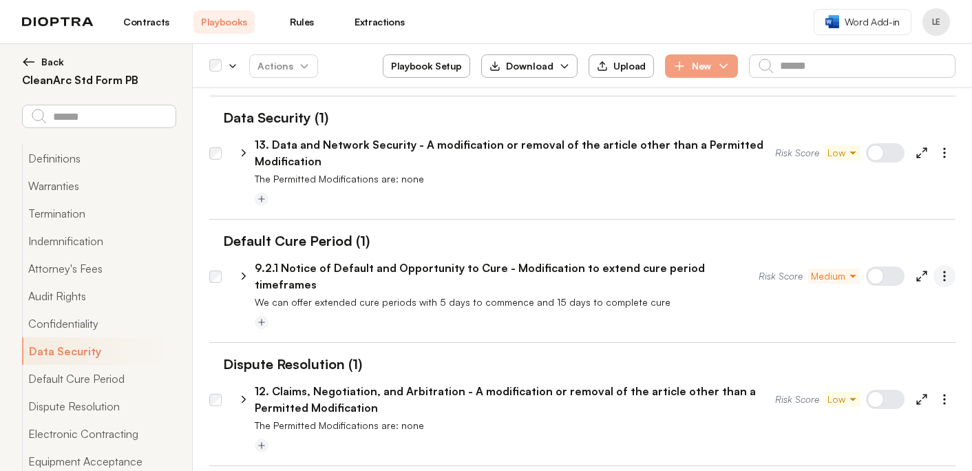
click at [941, 269] on icon "button" at bounding box center [945, 276] width 14 height 14
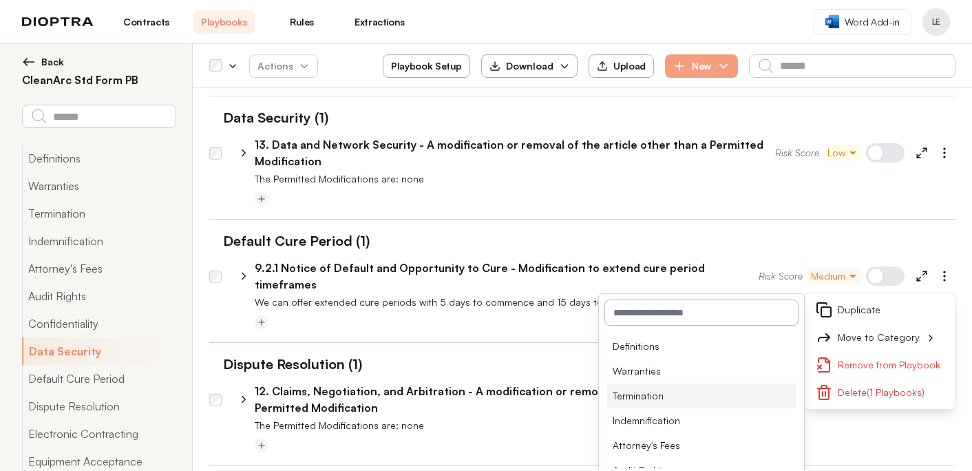
click at [729, 384] on li "Termination" at bounding box center [701, 396] width 189 height 25
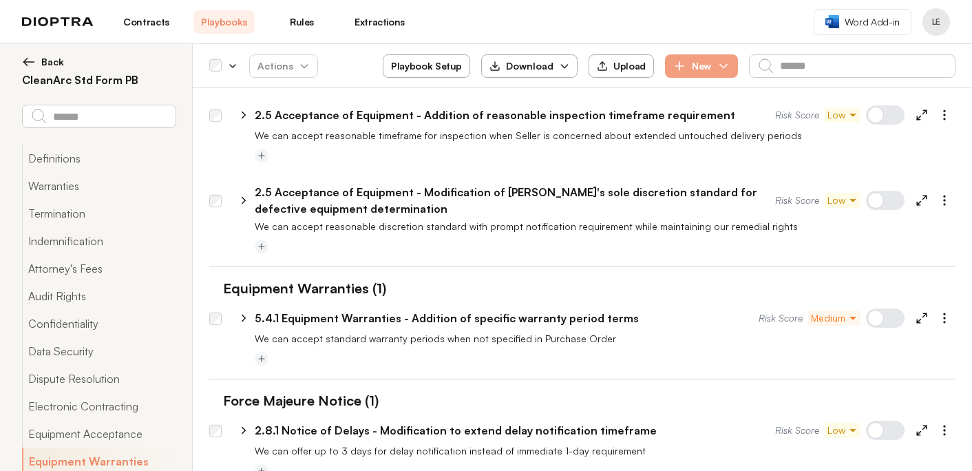
scroll to position [2080, 0]
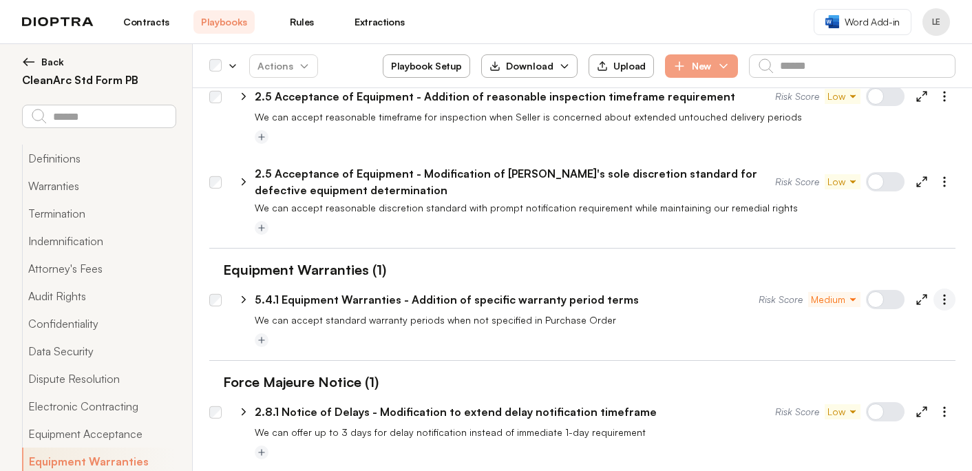
click at [939, 293] on icon "button" at bounding box center [945, 300] width 14 height 14
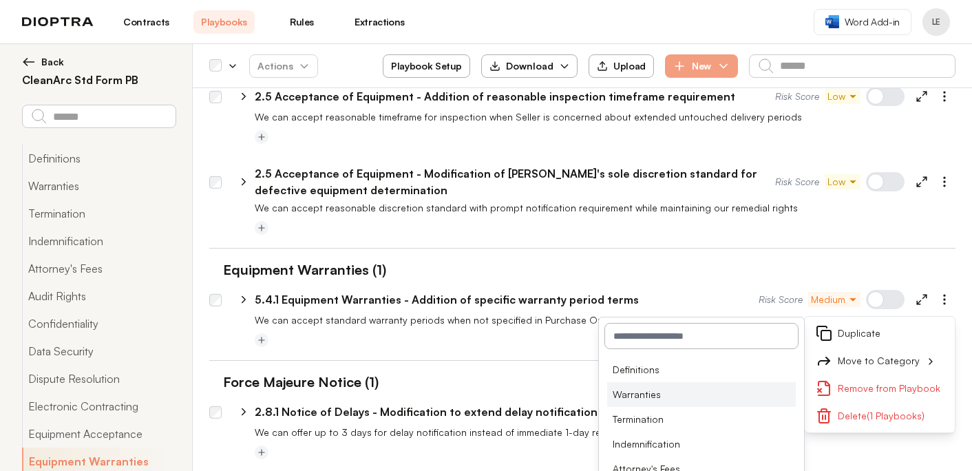
click at [679, 382] on li "Warranties" at bounding box center [701, 394] width 189 height 25
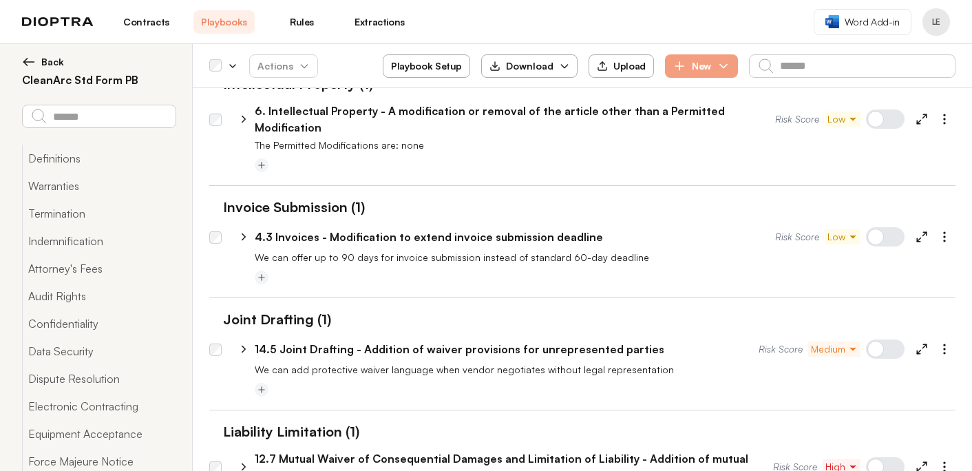
scroll to position [2446, 0]
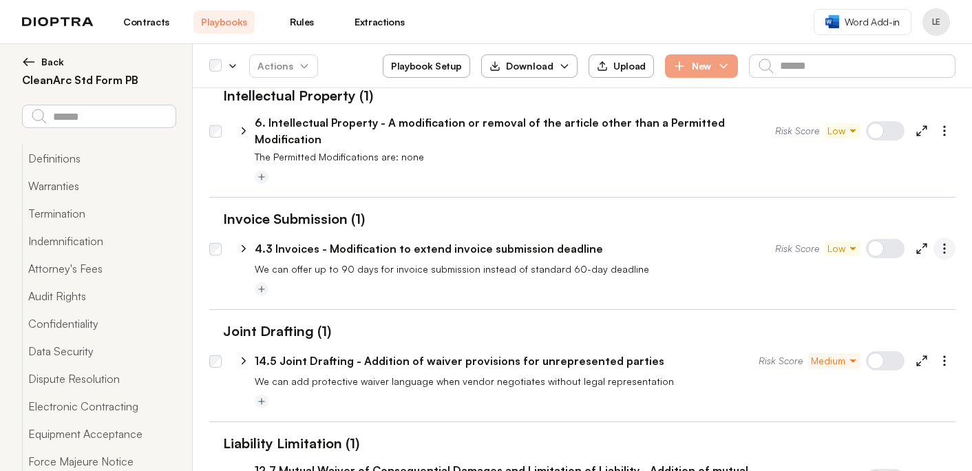
click at [950, 242] on icon "button" at bounding box center [945, 249] width 14 height 14
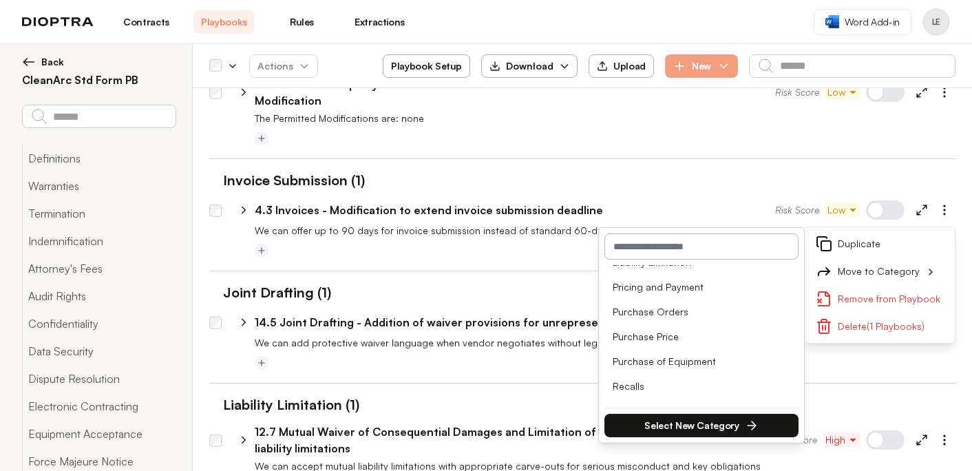
scroll to position [543, 0]
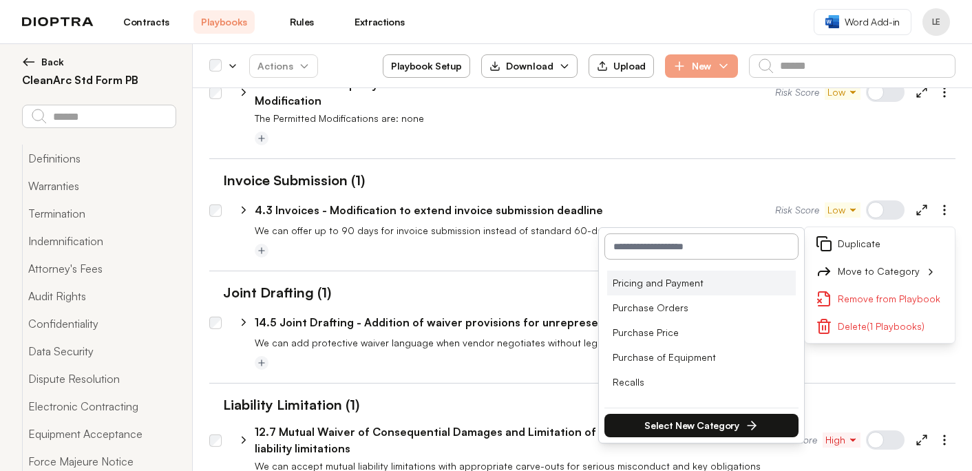
click at [740, 271] on li "Pricing and Payment" at bounding box center [701, 283] width 189 height 25
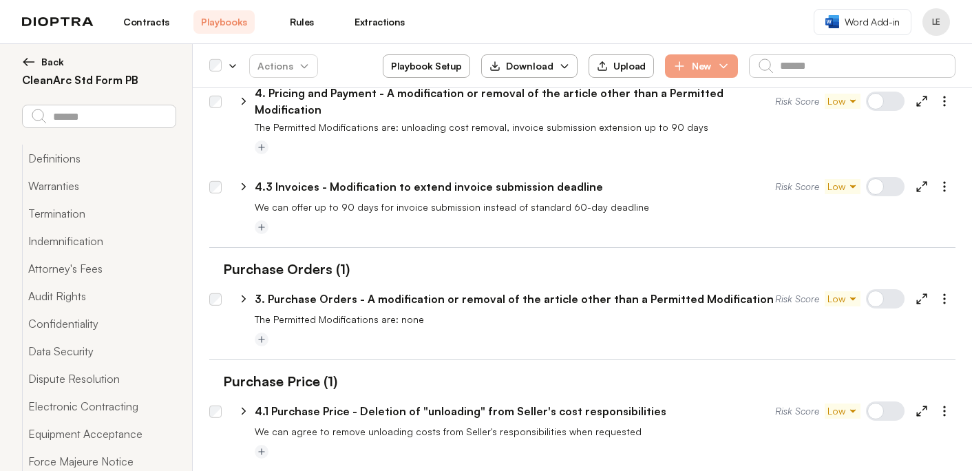
scroll to position [2851, 0]
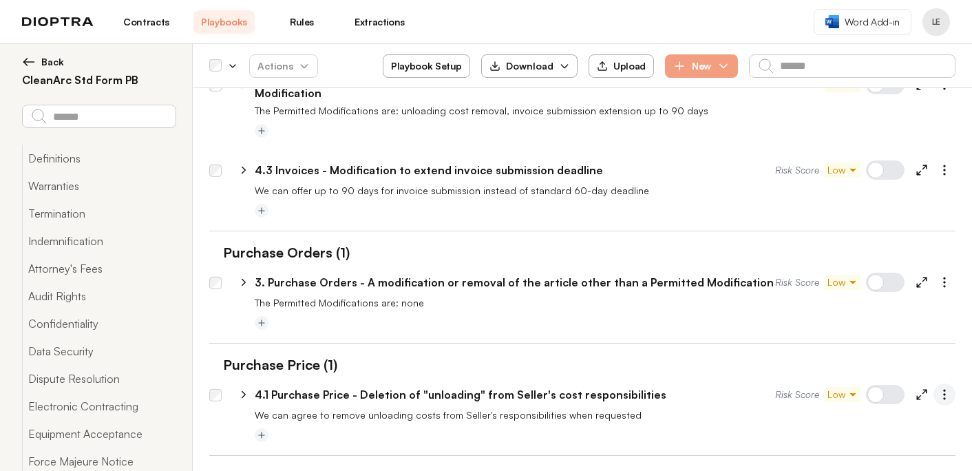
click at [946, 388] on icon "button" at bounding box center [945, 395] width 14 height 14
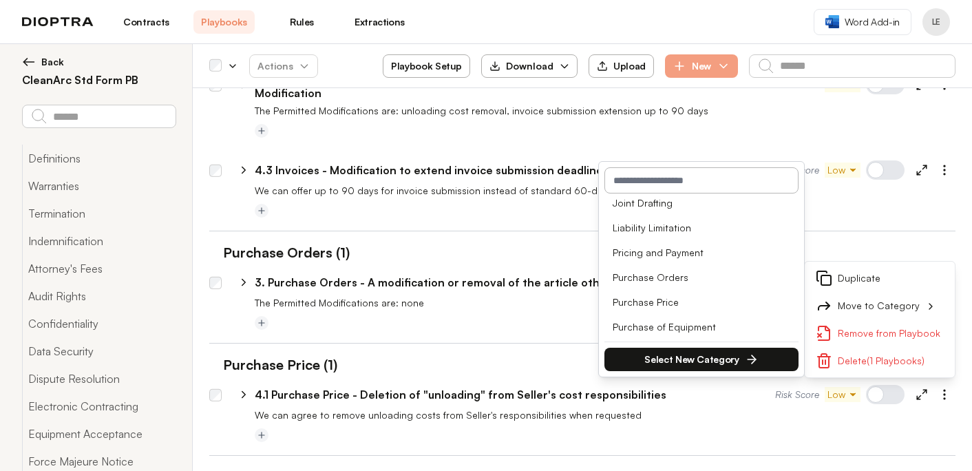
scroll to position [539, 0]
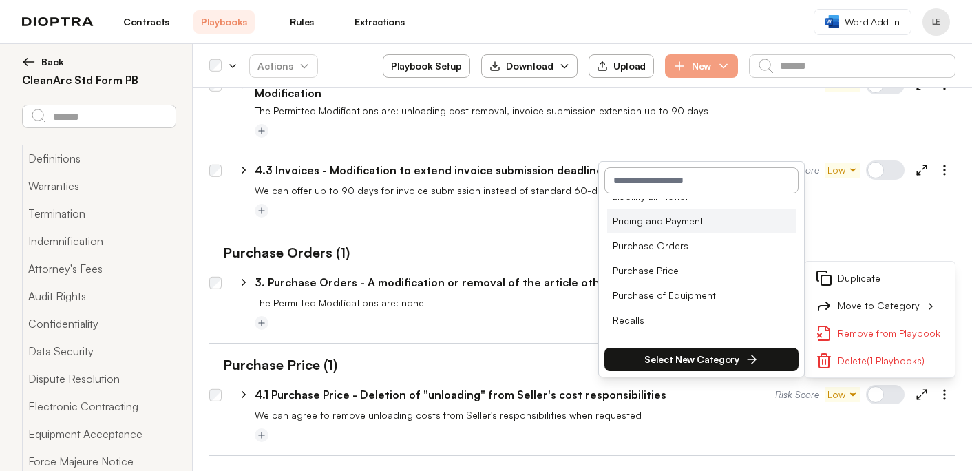
click at [699, 209] on li "Pricing and Payment" at bounding box center [701, 221] width 189 height 25
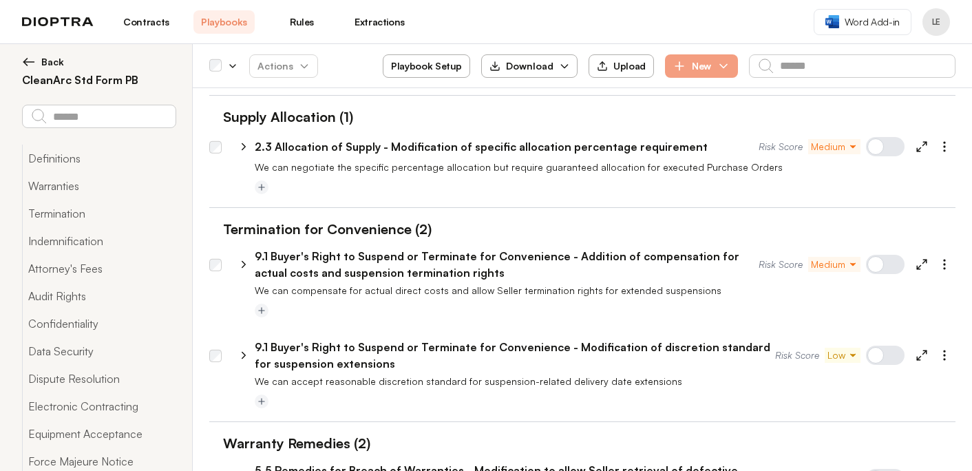
scroll to position [3653, 0]
click at [950, 257] on icon "button" at bounding box center [945, 264] width 14 height 14
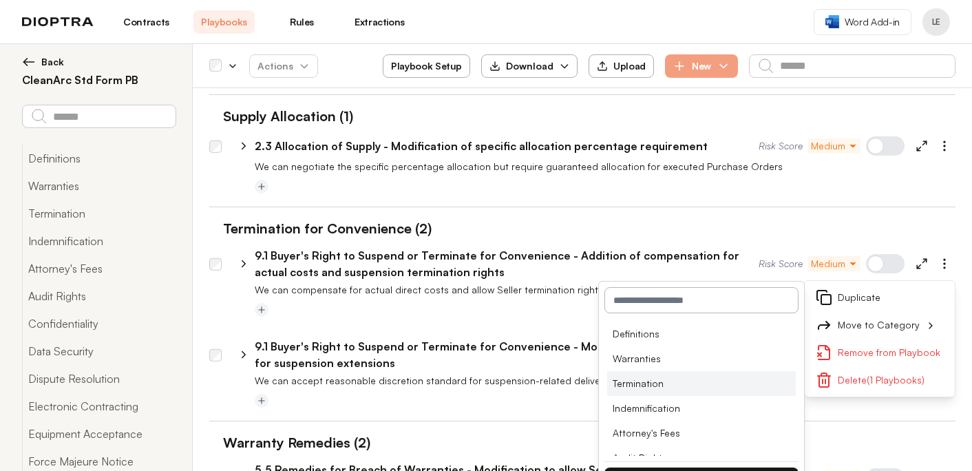
click at [703, 371] on li "Termination" at bounding box center [701, 383] width 189 height 25
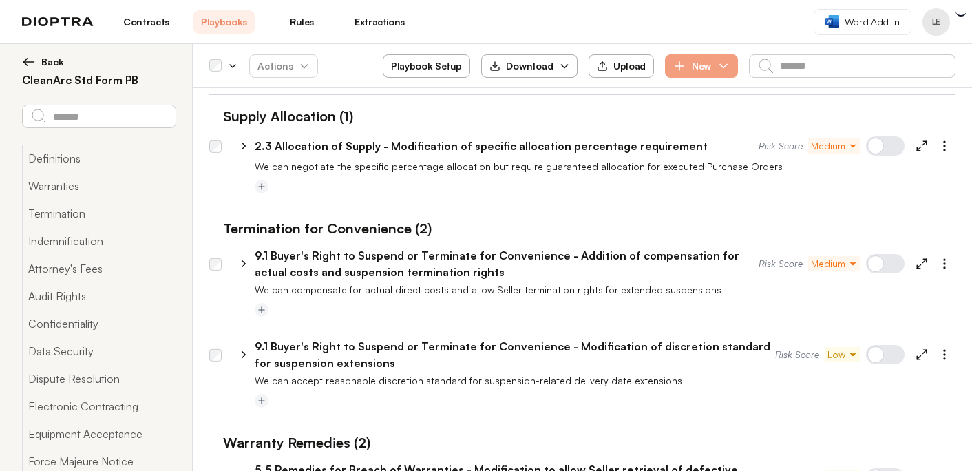
scroll to position [3744, 0]
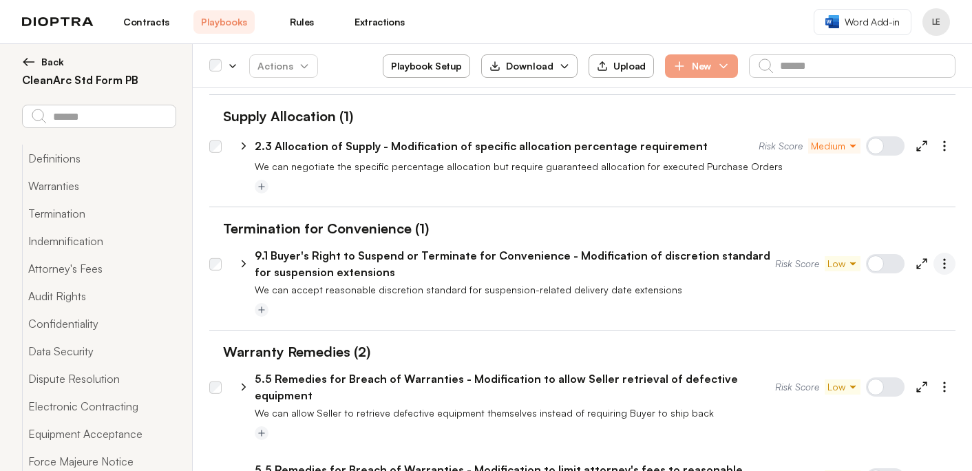
click at [948, 257] on icon "button" at bounding box center [945, 264] width 14 height 14
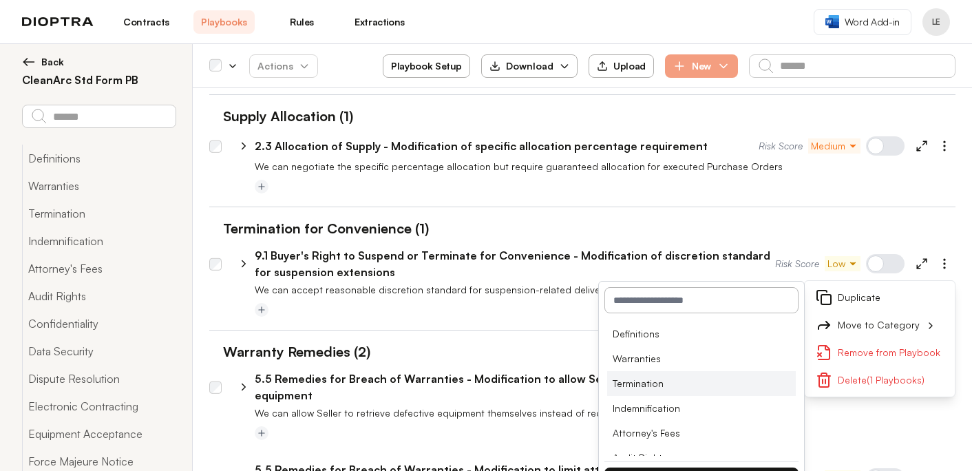
click at [720, 371] on li "Termination" at bounding box center [701, 383] width 189 height 25
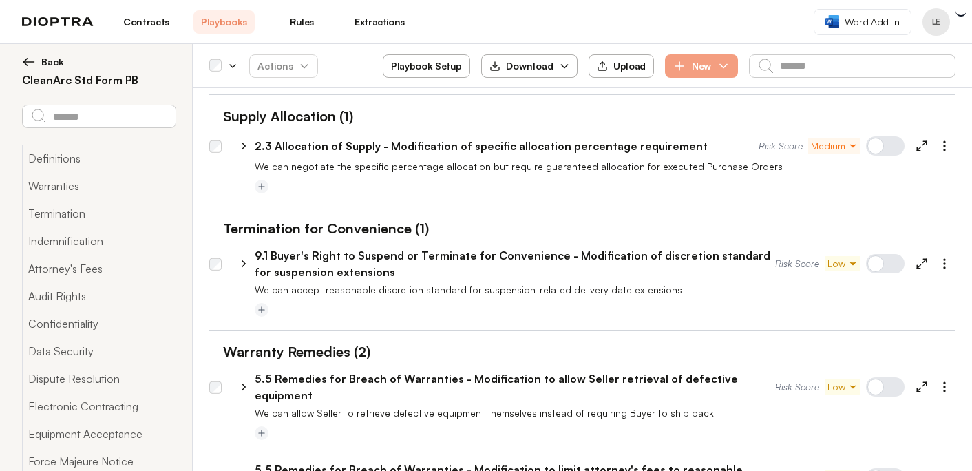
scroll to position [3835, 0]
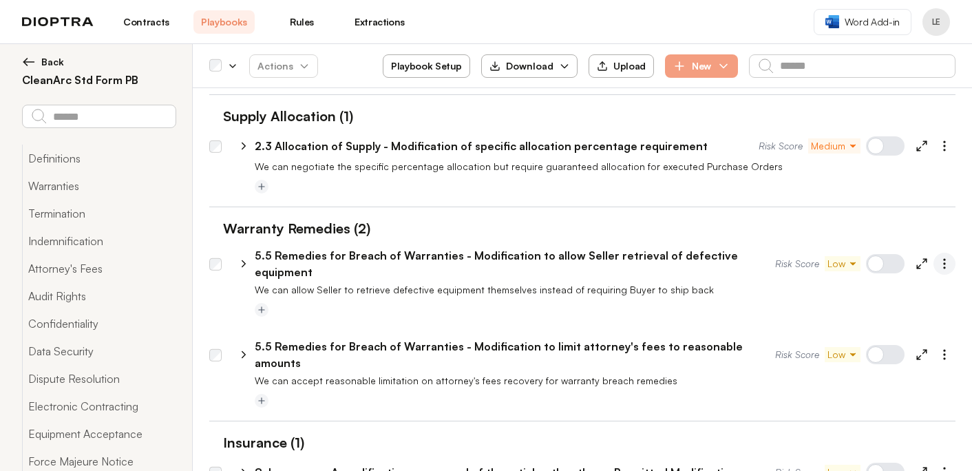
click at [935, 253] on button "button" at bounding box center [945, 264] width 22 height 22
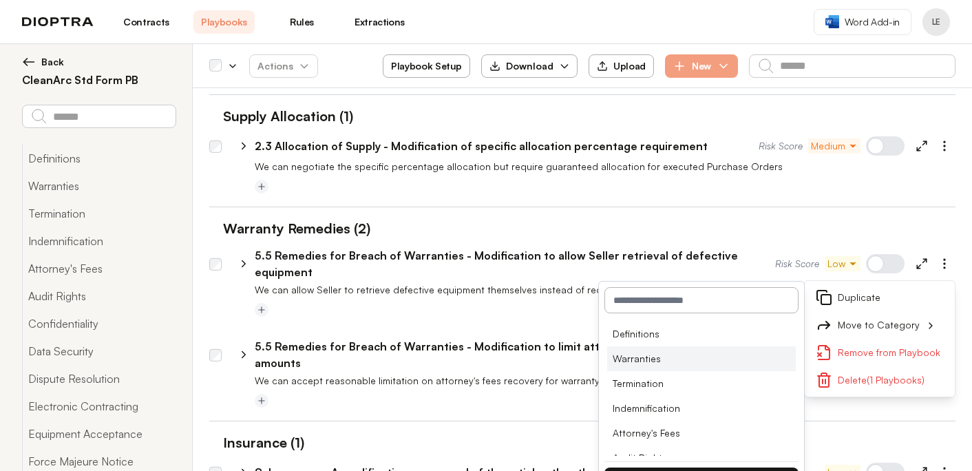
click at [740, 346] on li "Warranties" at bounding box center [701, 358] width 189 height 25
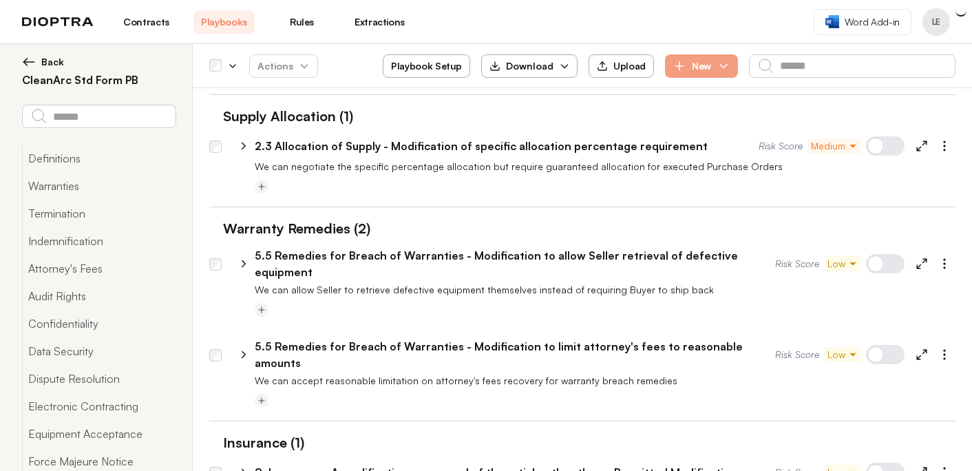
scroll to position [3915, 0]
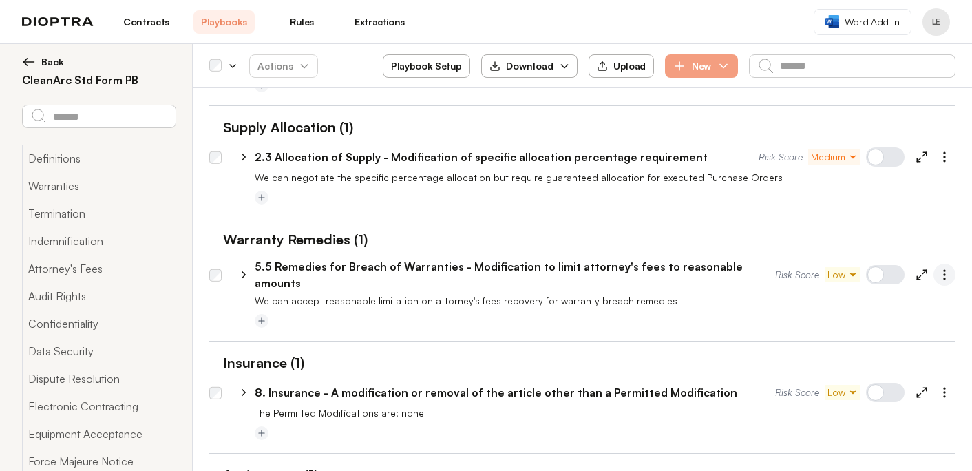
click at [943, 268] on icon "button" at bounding box center [945, 275] width 14 height 14
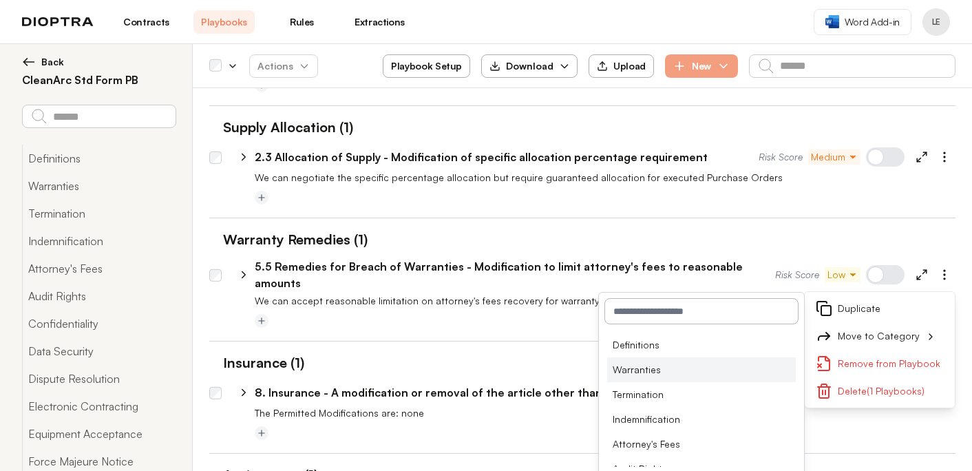
click at [714, 357] on li "Warranties" at bounding box center [701, 369] width 189 height 25
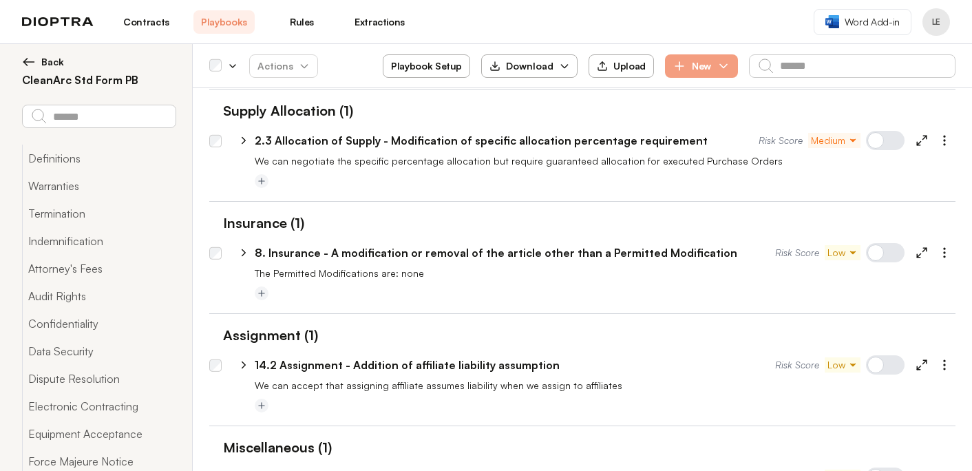
scroll to position [4023, 0]
click at [950, 357] on icon "button" at bounding box center [945, 364] width 14 height 14
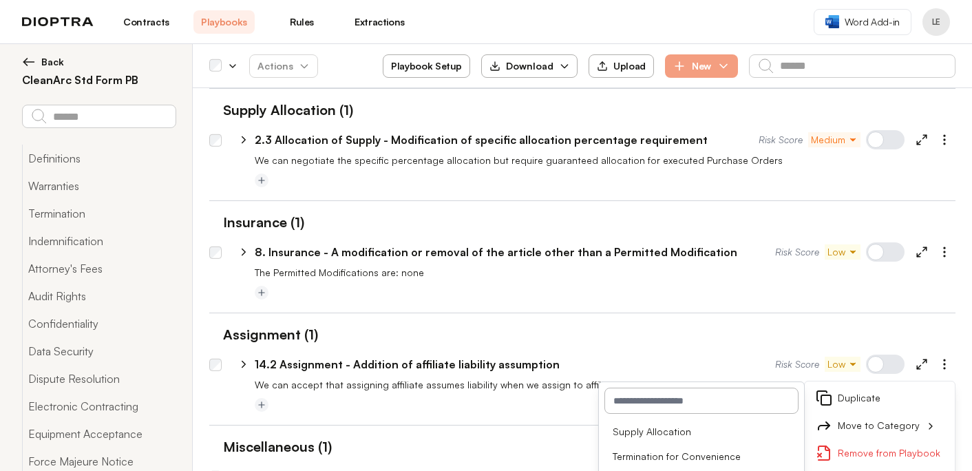
scroll to position [736, 0]
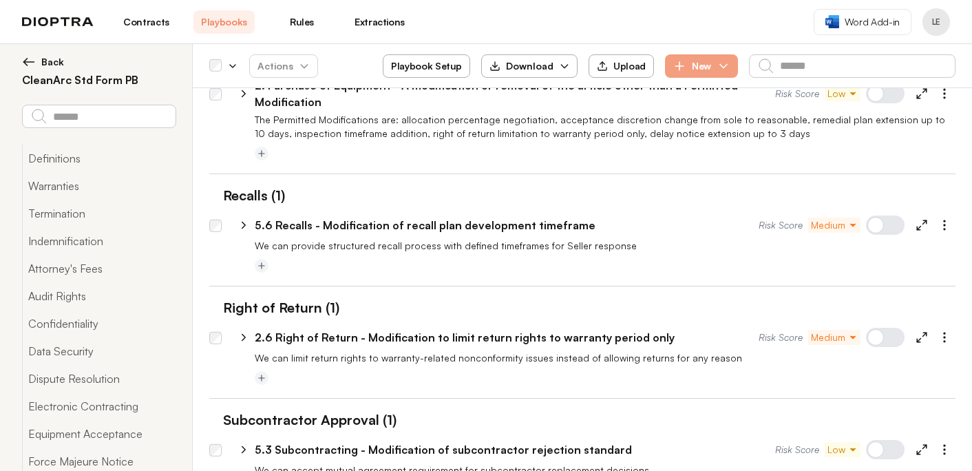
scroll to position [3606, 0]
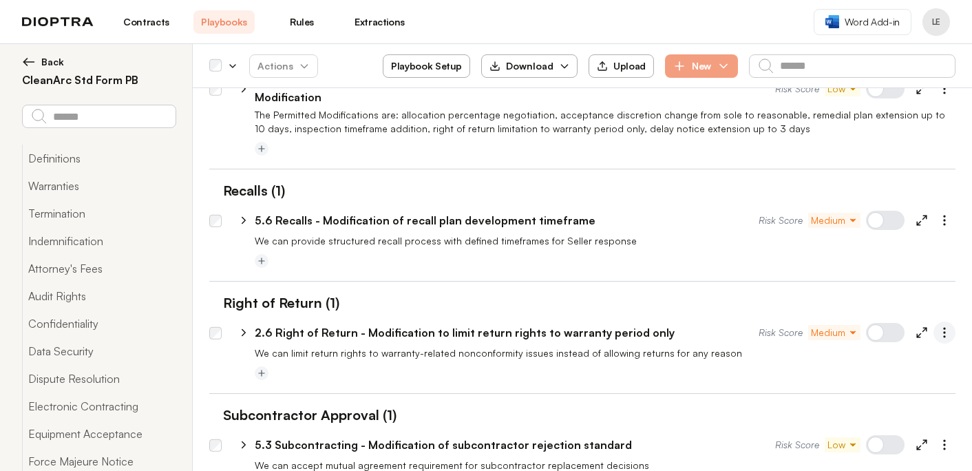
click at [945, 336] on circle "button" at bounding box center [944, 336] width 1 height 1
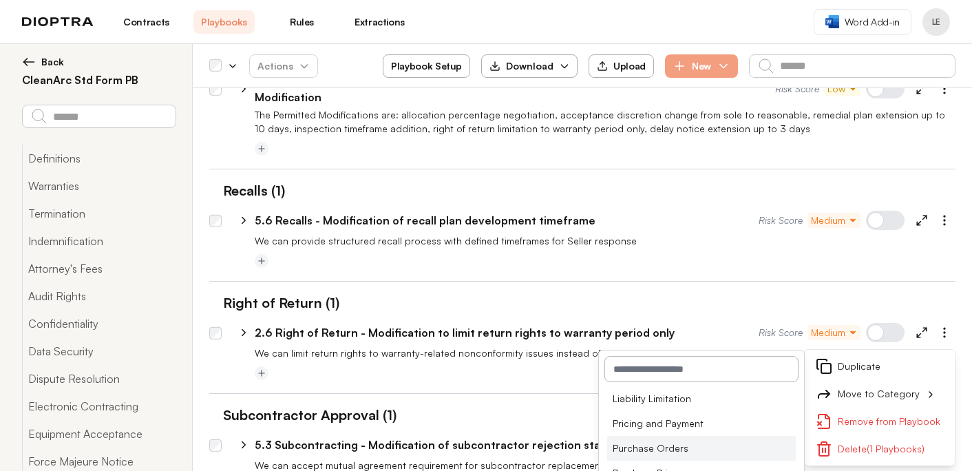
scroll to position [527, 0]
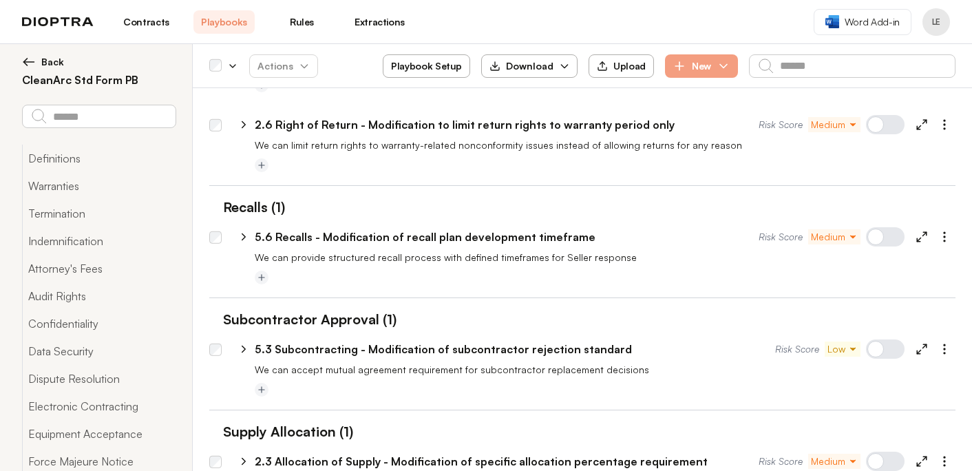
scroll to position [3719, 0]
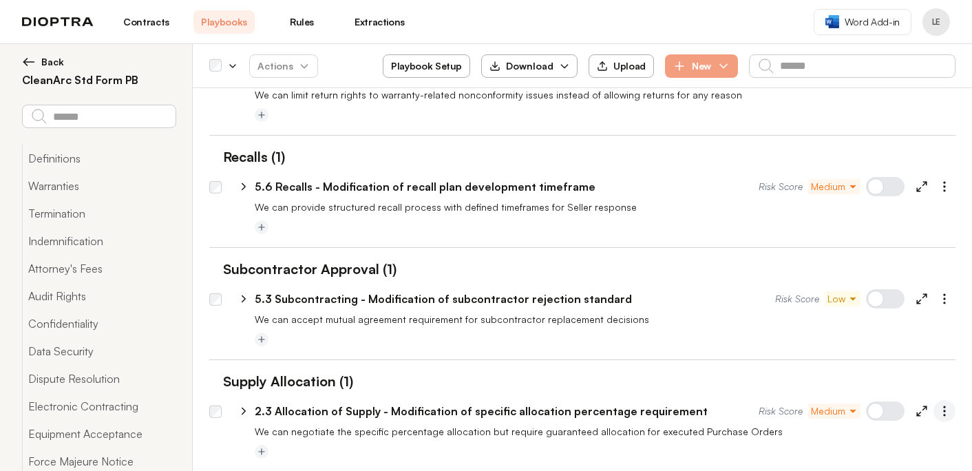
click at [944, 404] on icon "button" at bounding box center [945, 411] width 14 height 14
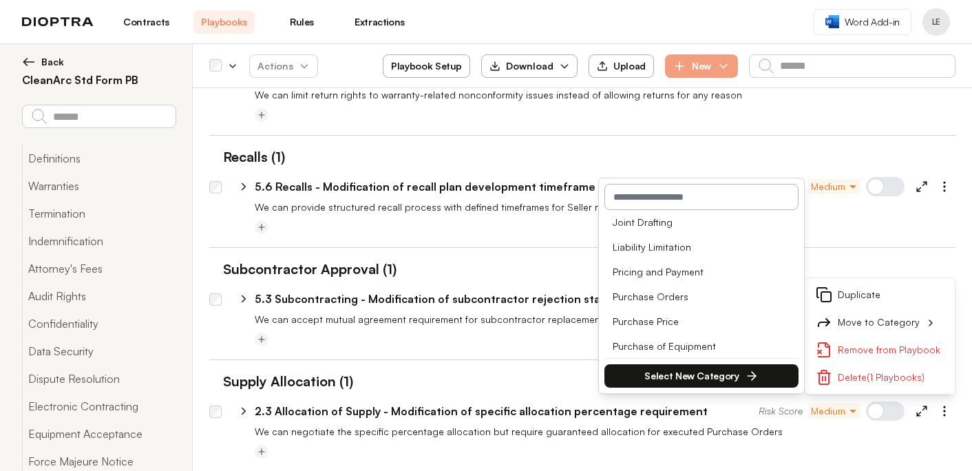
scroll to position [514, 0]
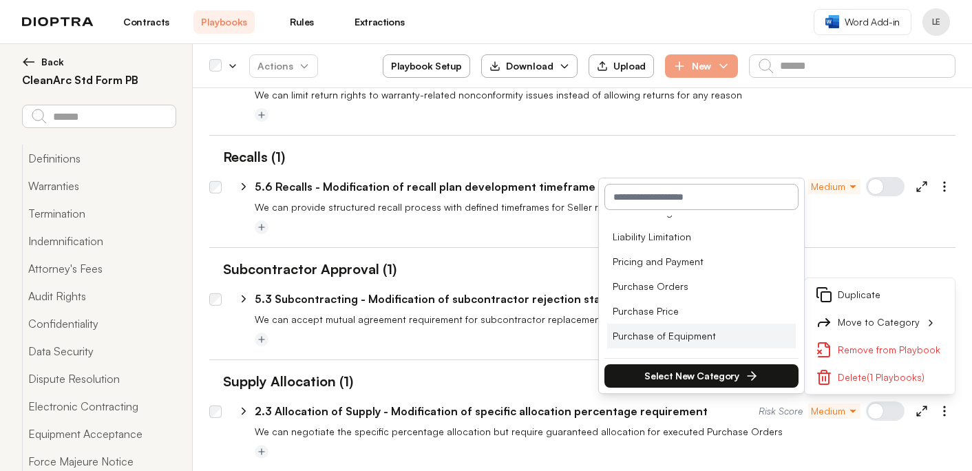
click at [721, 324] on li "Purchase of Equipment" at bounding box center [701, 336] width 189 height 25
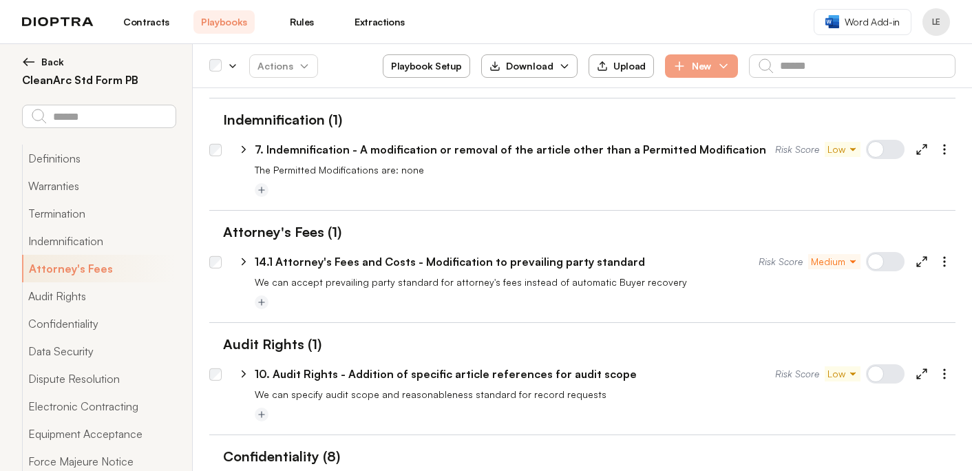
scroll to position [996, 0]
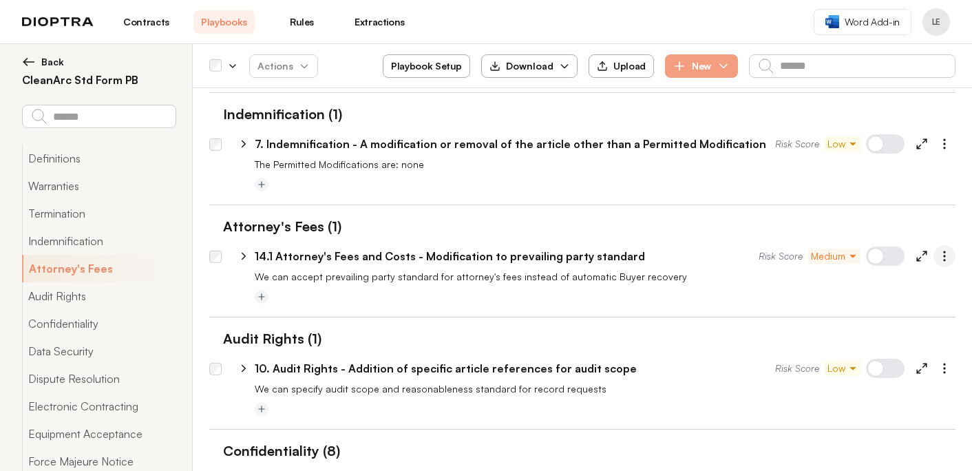
click at [948, 249] on icon "button" at bounding box center [945, 256] width 14 height 14
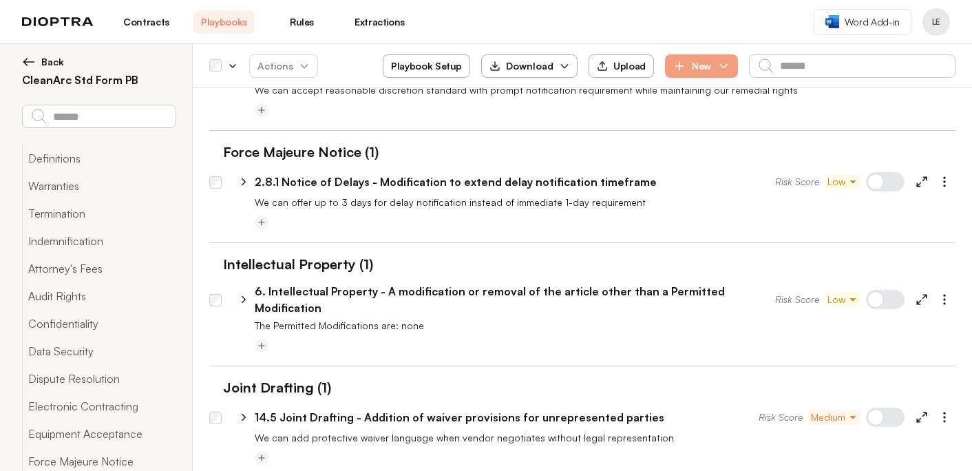
scroll to position [2619, 0]
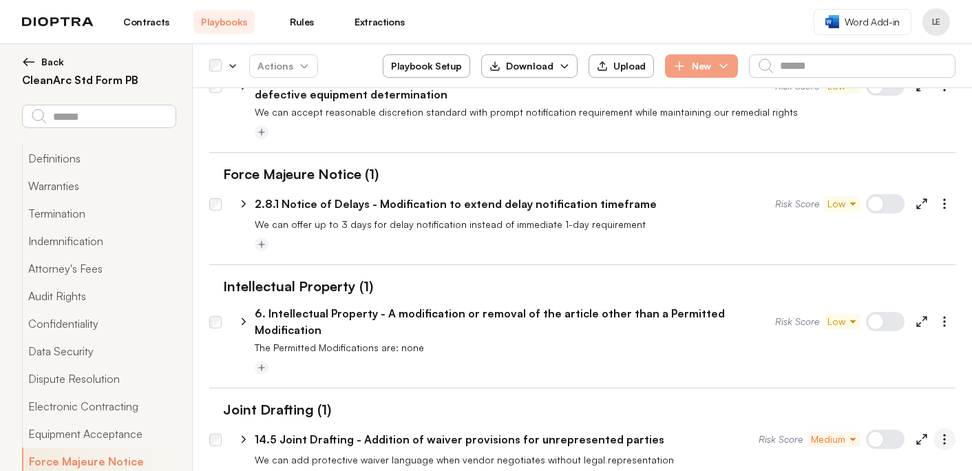
click at [945, 432] on icon "button" at bounding box center [945, 439] width 14 height 14
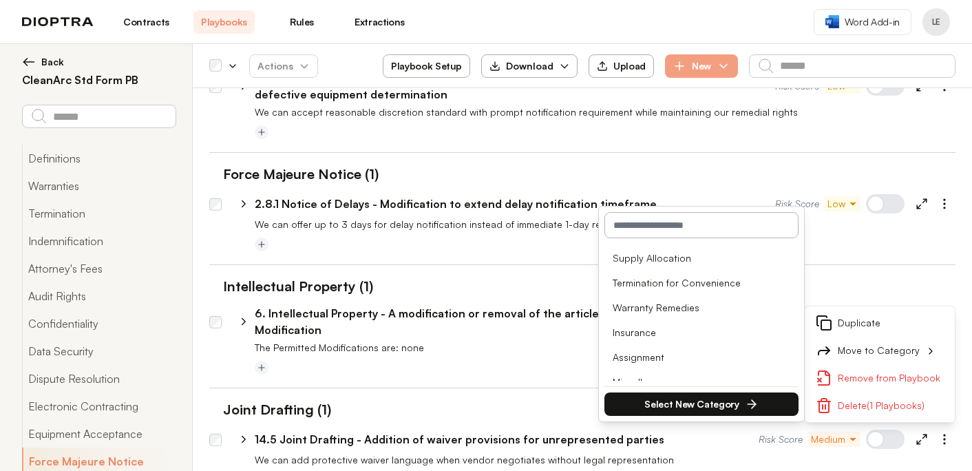
scroll to position [736, 0]
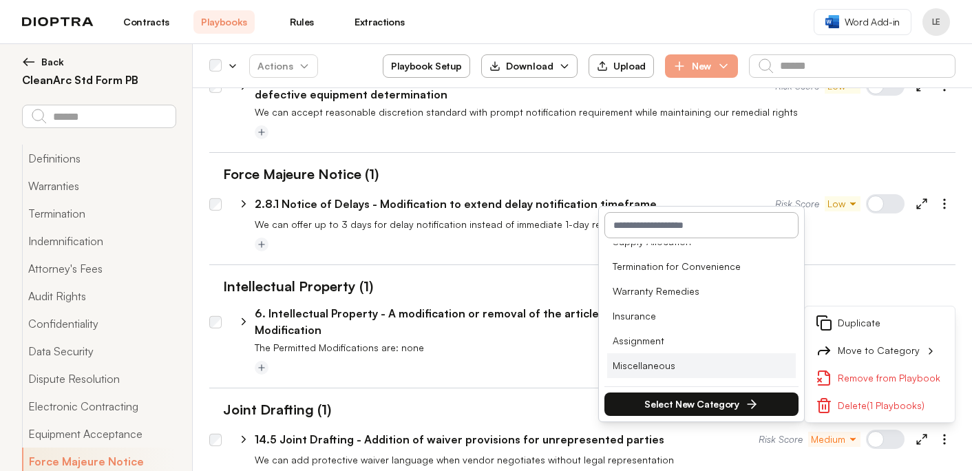
click at [720, 353] on li "Miscellaneous" at bounding box center [701, 365] width 189 height 25
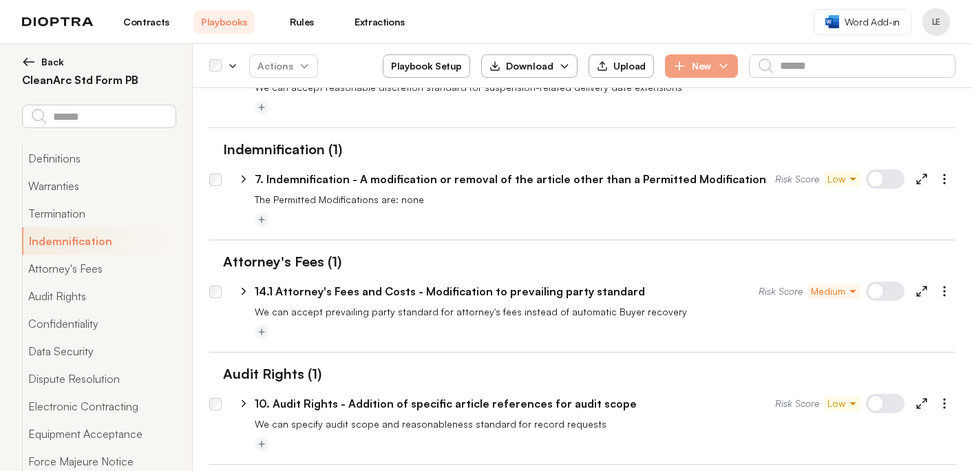
scroll to position [959, 0]
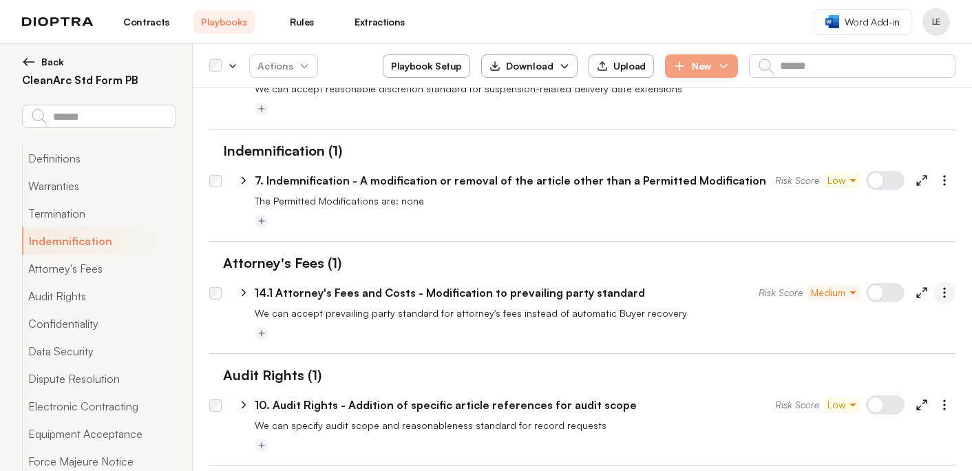
click at [943, 286] on icon "button" at bounding box center [945, 293] width 14 height 14
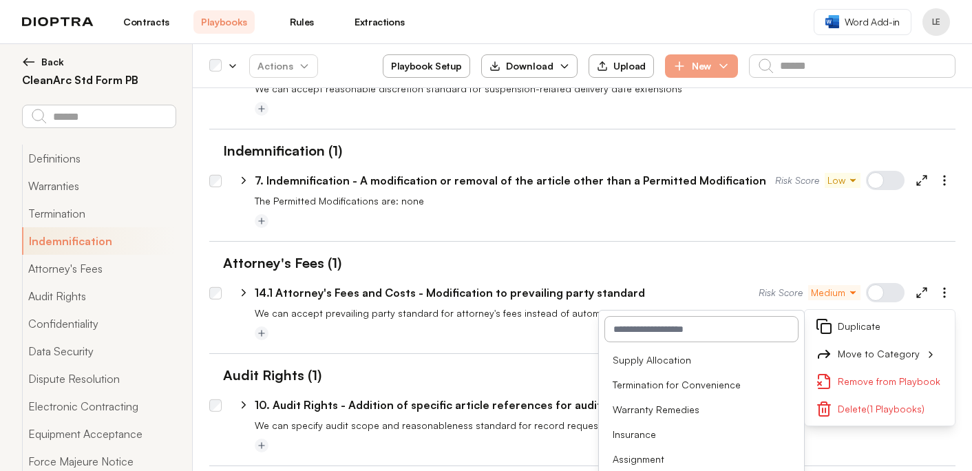
scroll to position [736, 0]
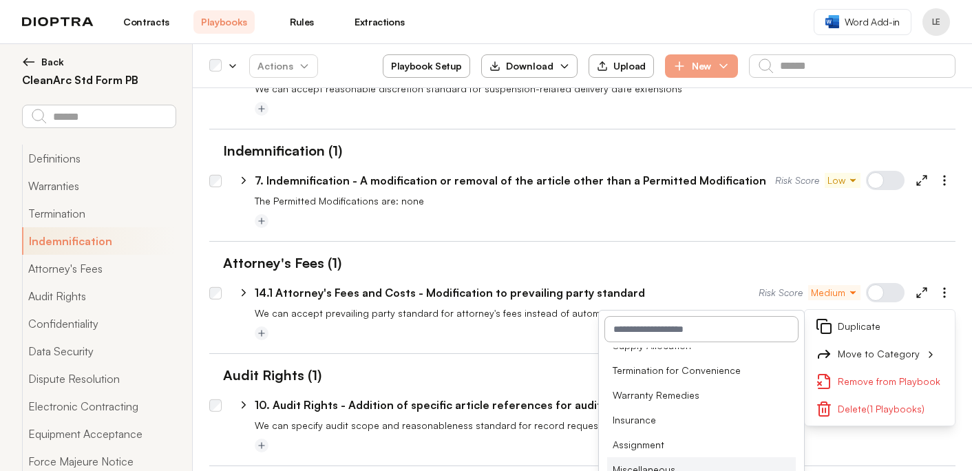
click at [691, 457] on li "Miscellaneous" at bounding box center [701, 469] width 189 height 25
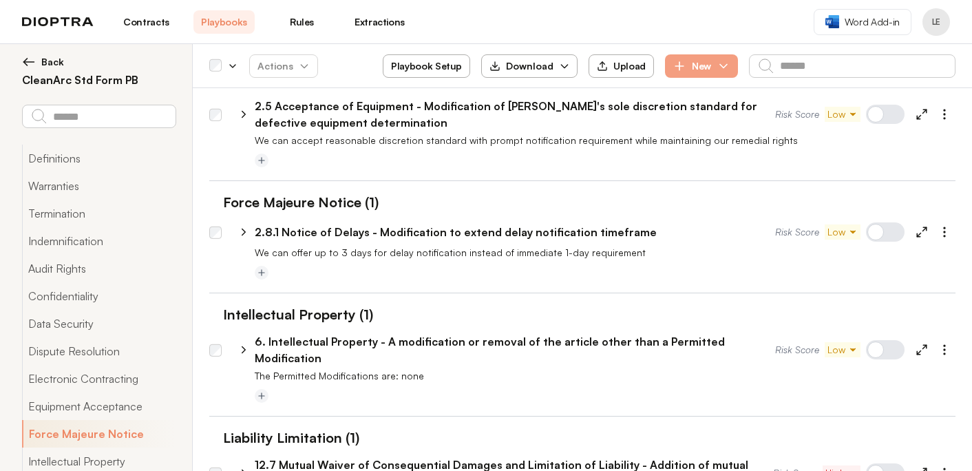
scroll to position [2464, 0]
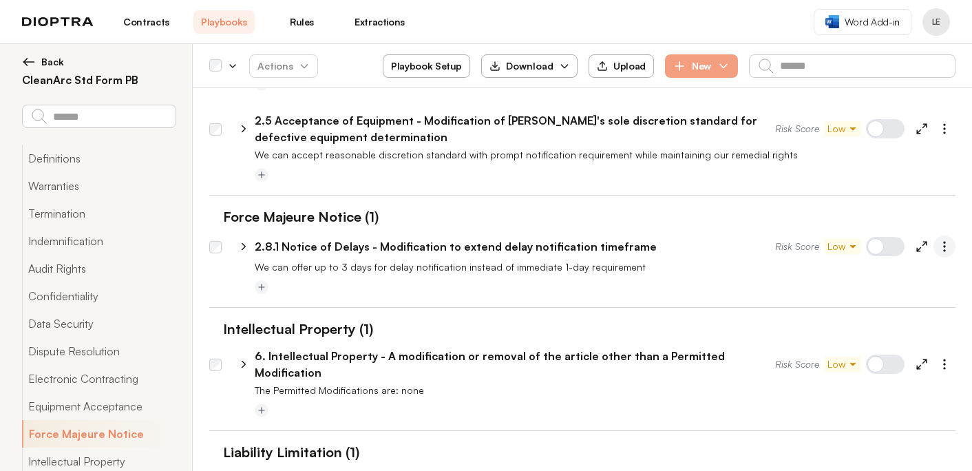
click at [943, 240] on icon "button" at bounding box center [945, 247] width 14 height 14
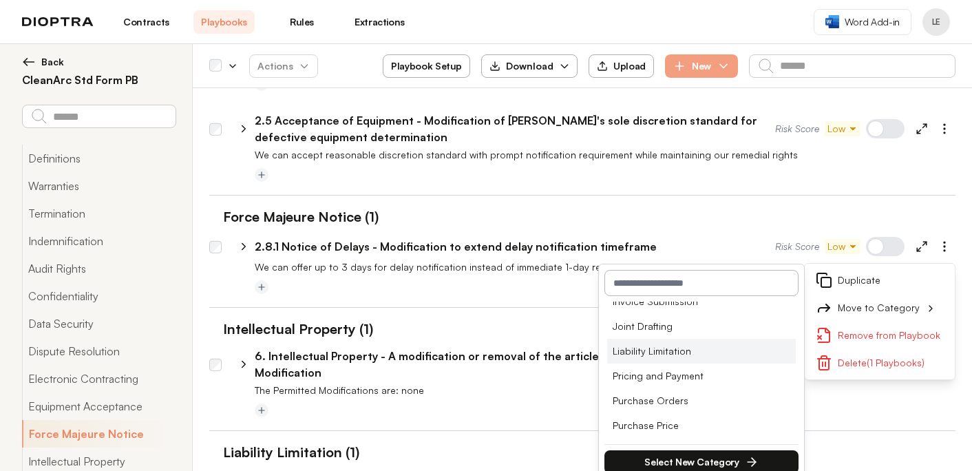
scroll to position [568, 0]
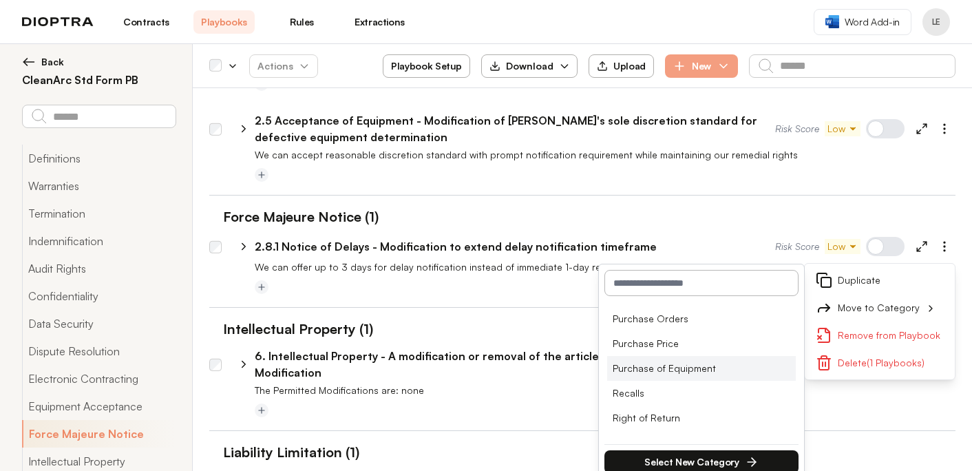
click at [713, 356] on li "Purchase of Equipment" at bounding box center [701, 368] width 189 height 25
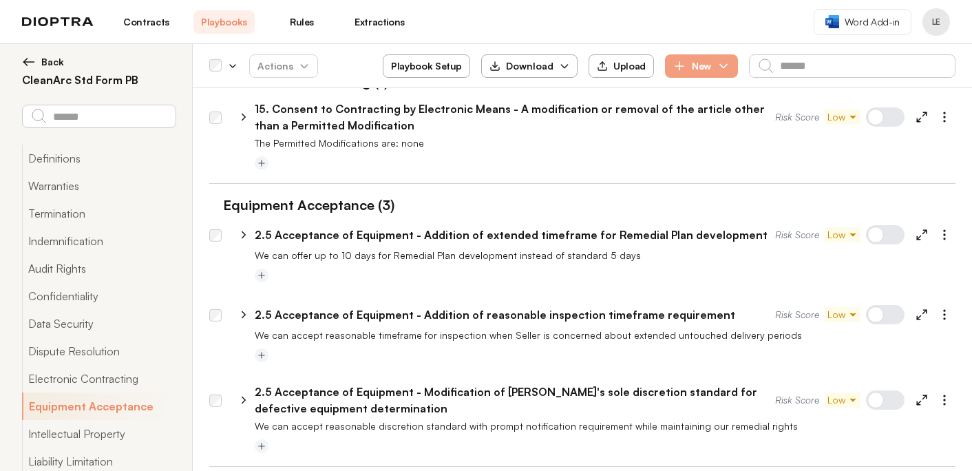
scroll to position [2158, 0]
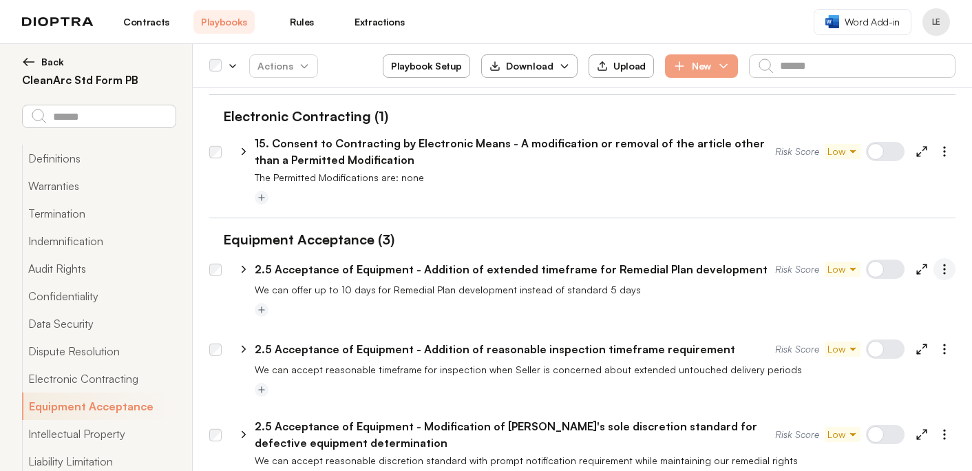
click at [948, 262] on icon "button" at bounding box center [945, 269] width 14 height 14
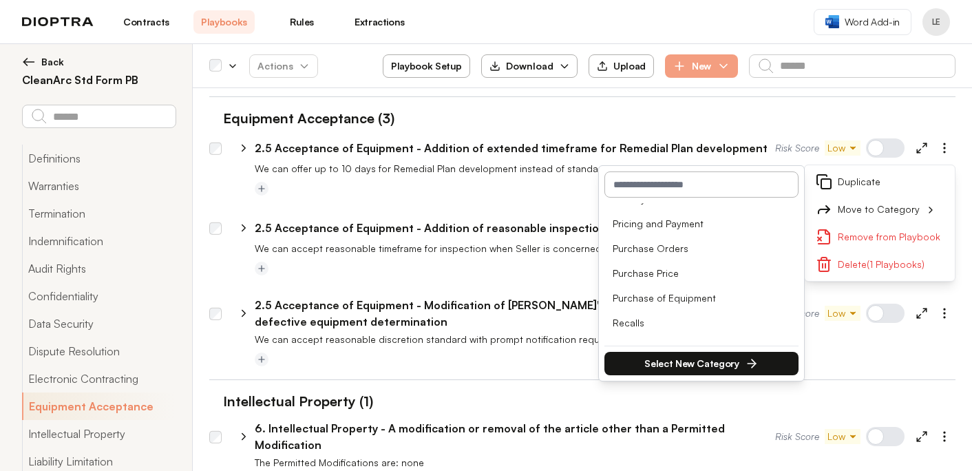
scroll to position [541, 0]
click at [720, 285] on li "Purchase of Equipment" at bounding box center [701, 297] width 189 height 25
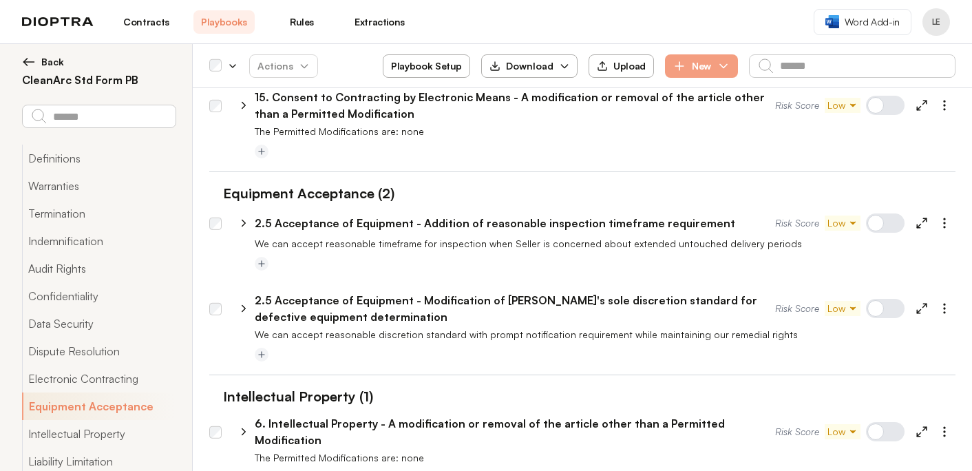
scroll to position [2204, 0]
click at [940, 217] on icon "button" at bounding box center [945, 224] width 14 height 14
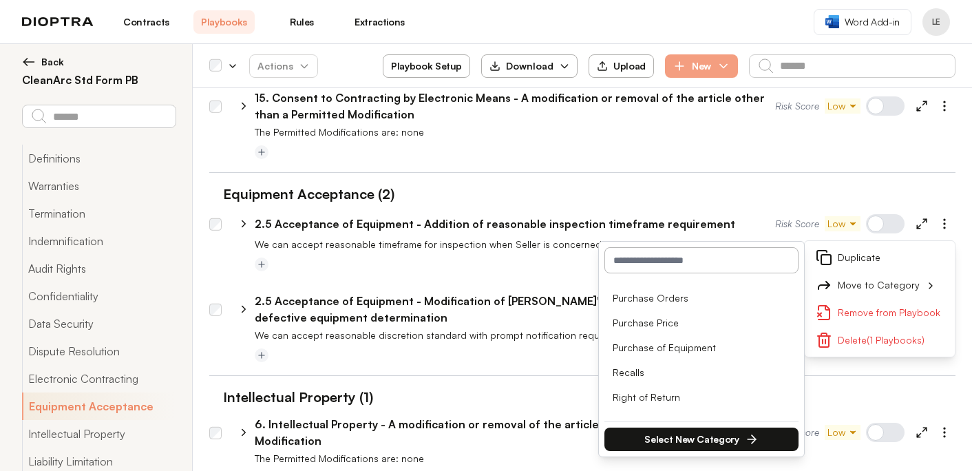
scroll to position [574, 0]
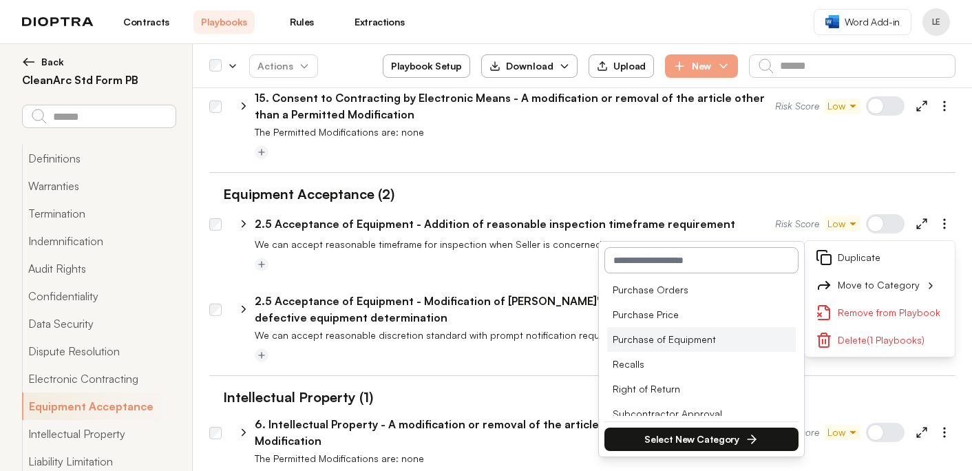
click at [744, 327] on li "Purchase of Equipment" at bounding box center [701, 339] width 189 height 25
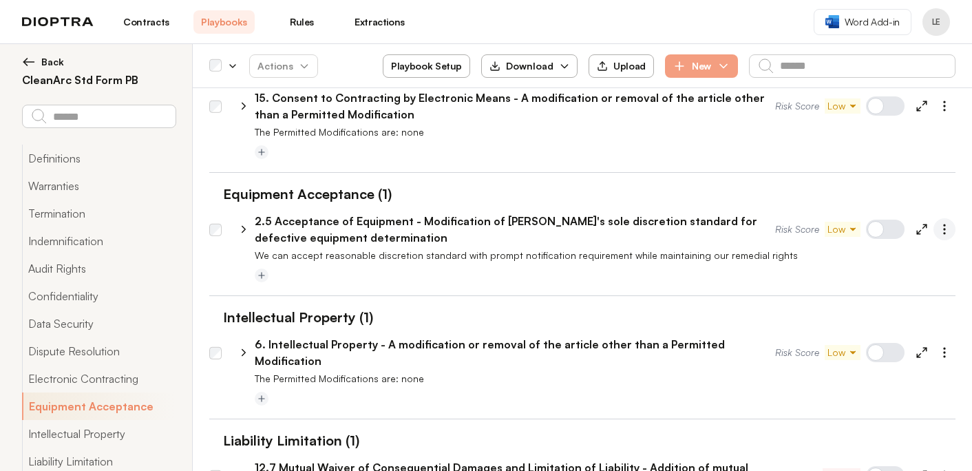
click at [943, 222] on icon "button" at bounding box center [945, 229] width 14 height 14
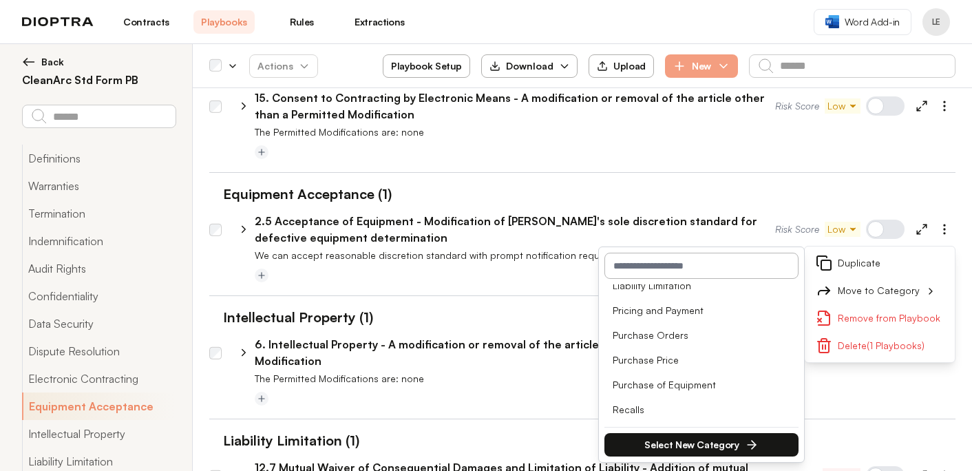
scroll to position [543, 0]
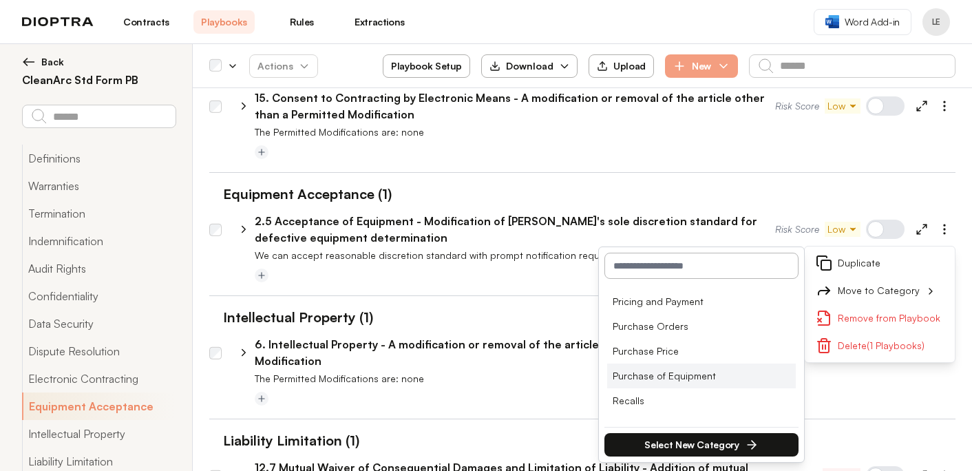
click at [733, 364] on li "Purchase of Equipment" at bounding box center [701, 376] width 189 height 25
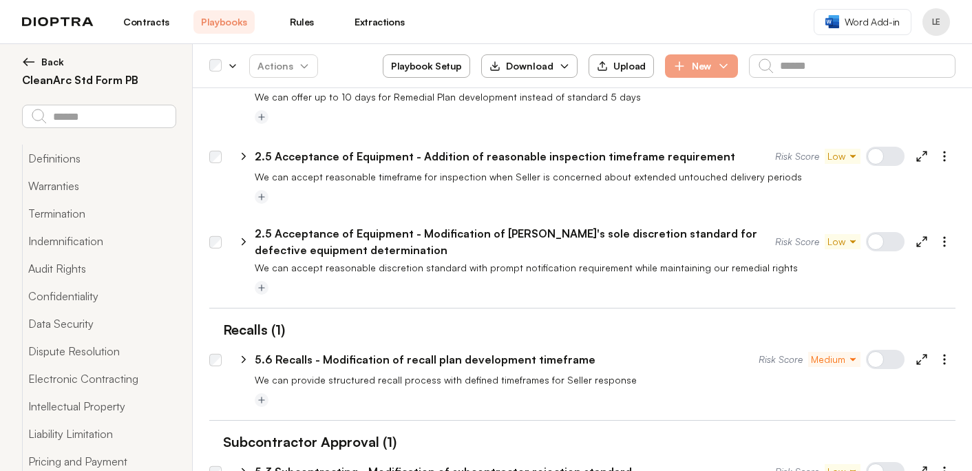
scroll to position [3339, 0]
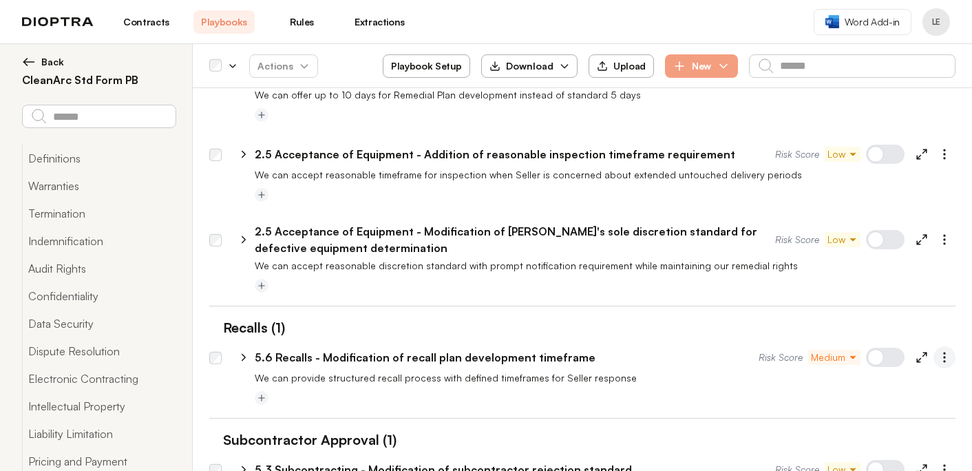
click at [946, 351] on icon "button" at bounding box center [945, 358] width 14 height 14
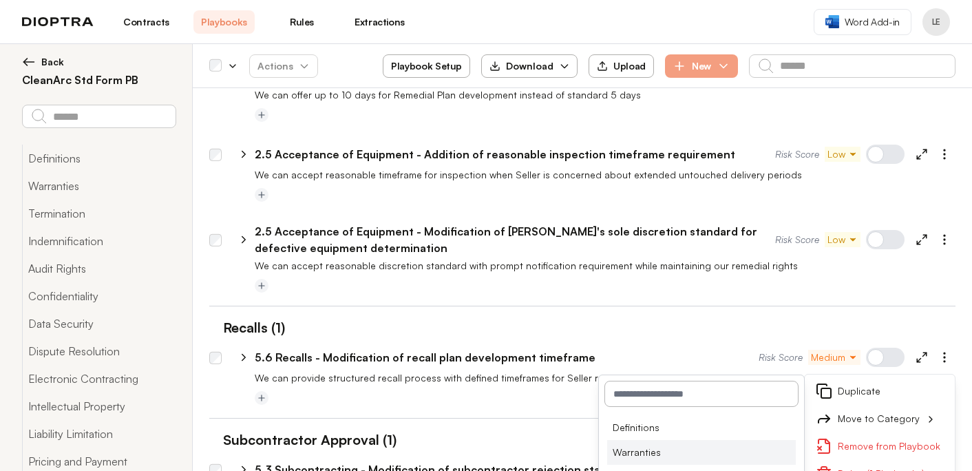
click at [700, 440] on li "Warranties" at bounding box center [701, 452] width 189 height 25
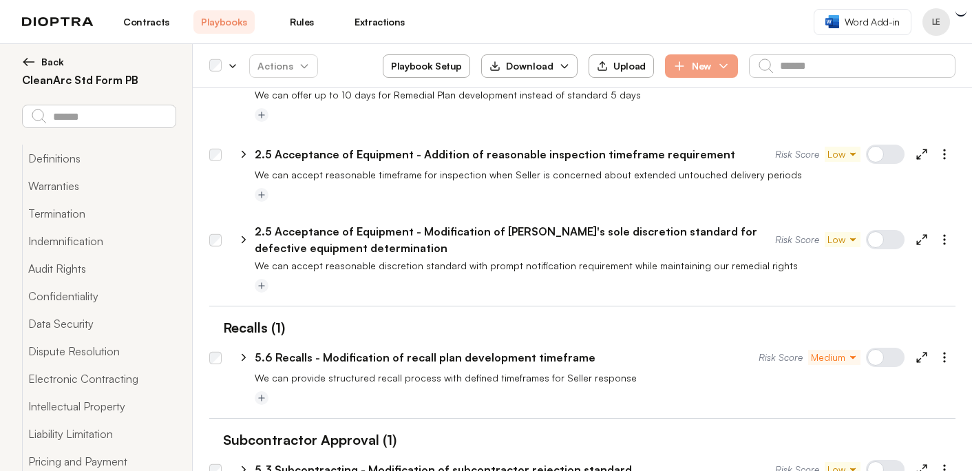
scroll to position [3419, 0]
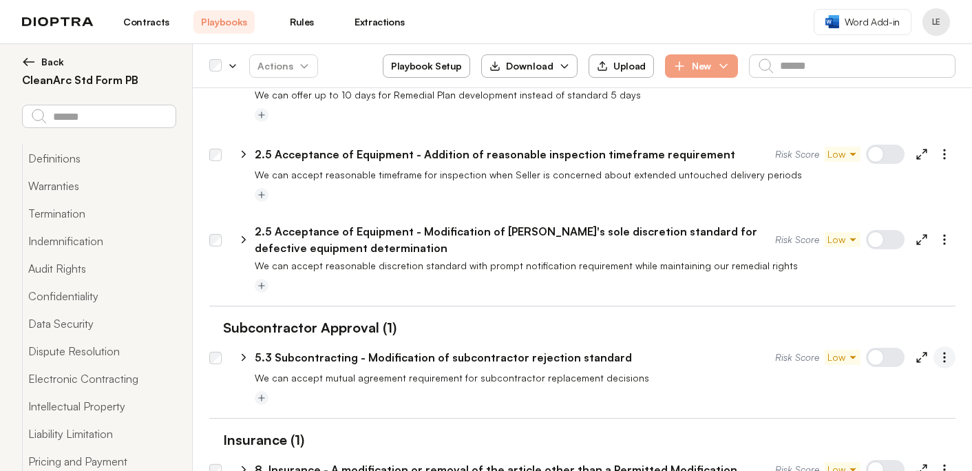
click at [947, 351] on icon "button" at bounding box center [945, 358] width 14 height 14
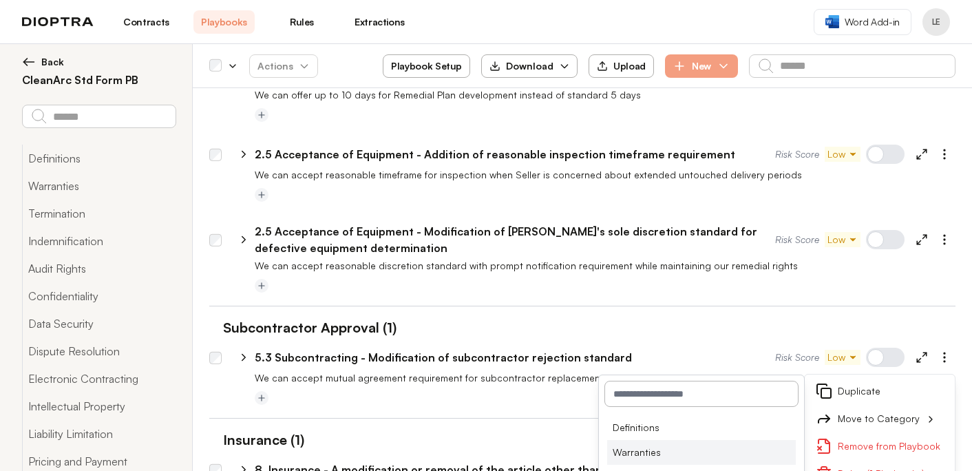
click at [761, 440] on li "Warranties" at bounding box center [701, 452] width 189 height 25
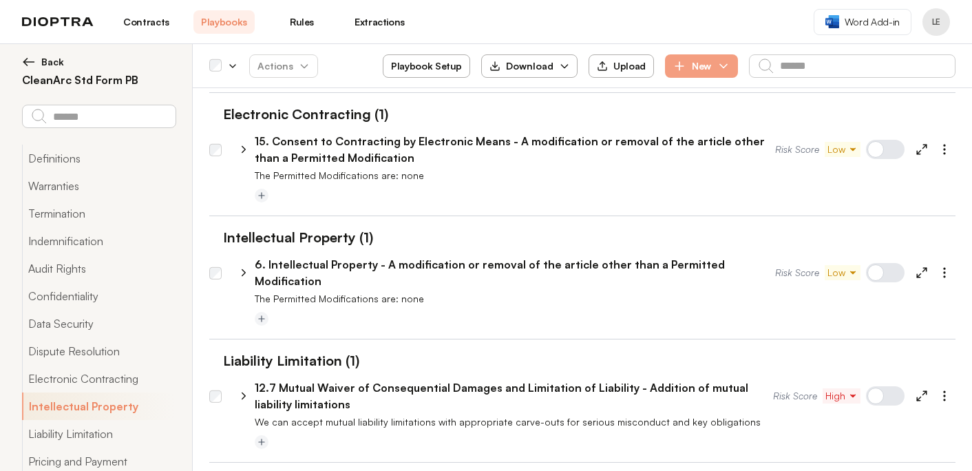
scroll to position [2323, 0]
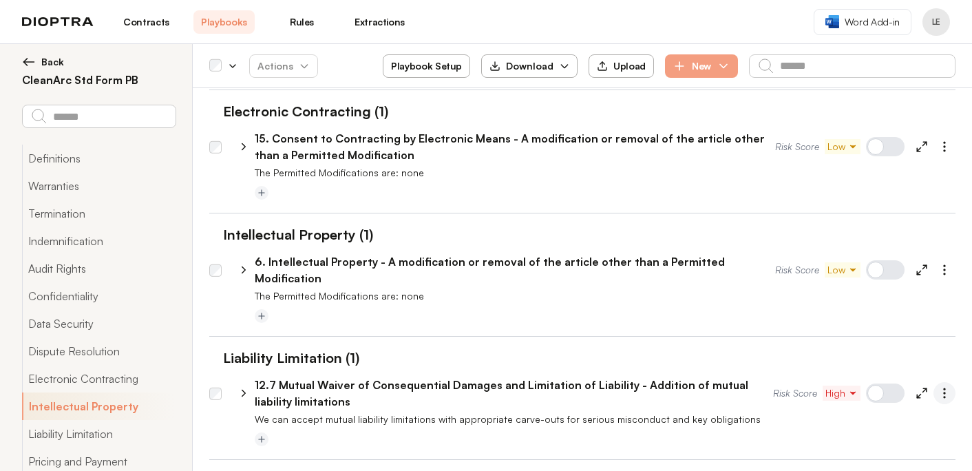
click at [946, 393] on circle "button" at bounding box center [944, 393] width 1 height 1
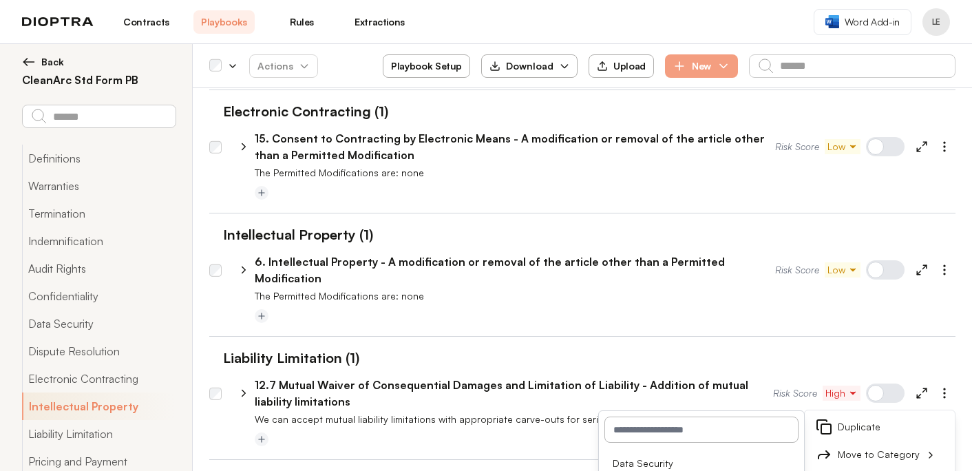
scroll to position [295, 0]
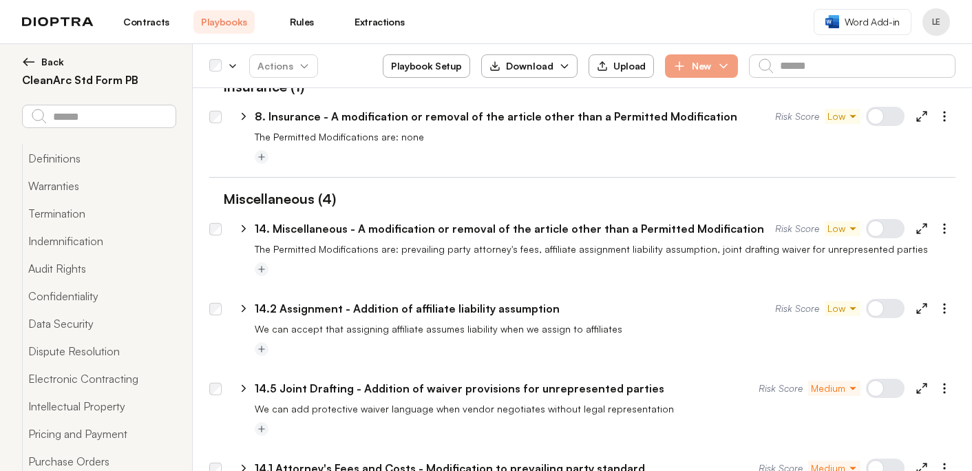
scroll to position [3722, 0]
